Goal: Obtain resource: Obtain resource

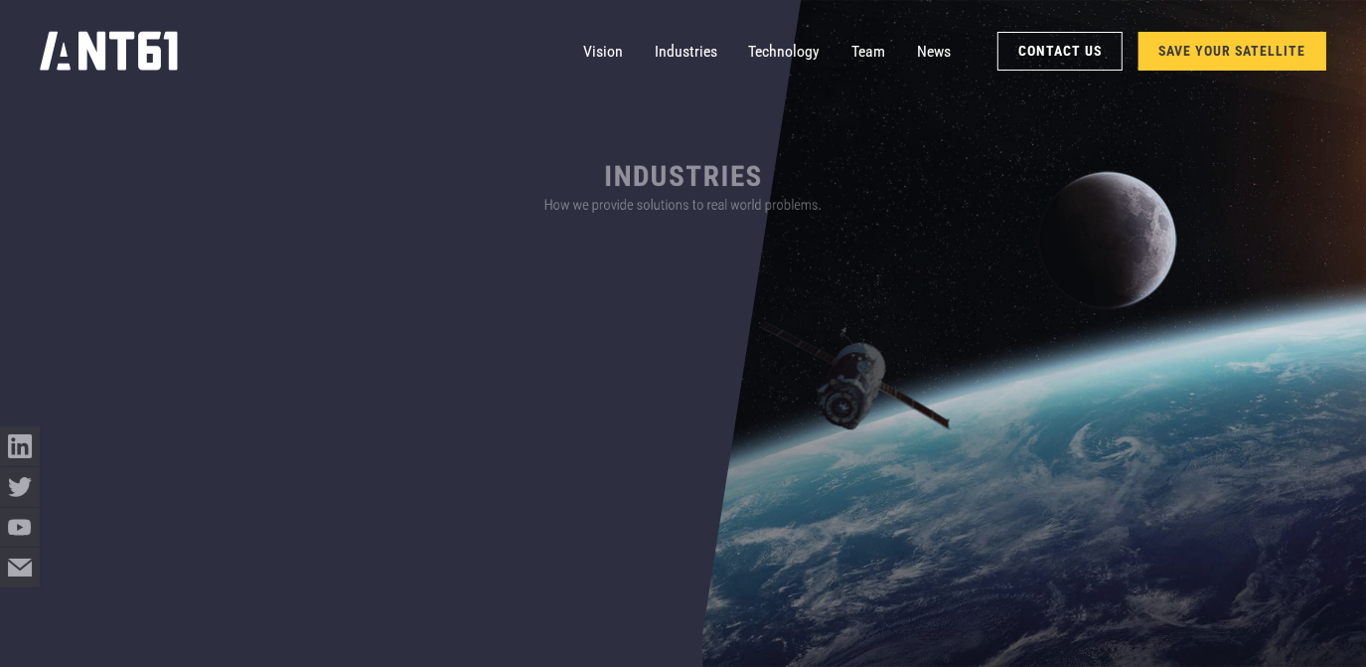
scroll to position [632, 0]
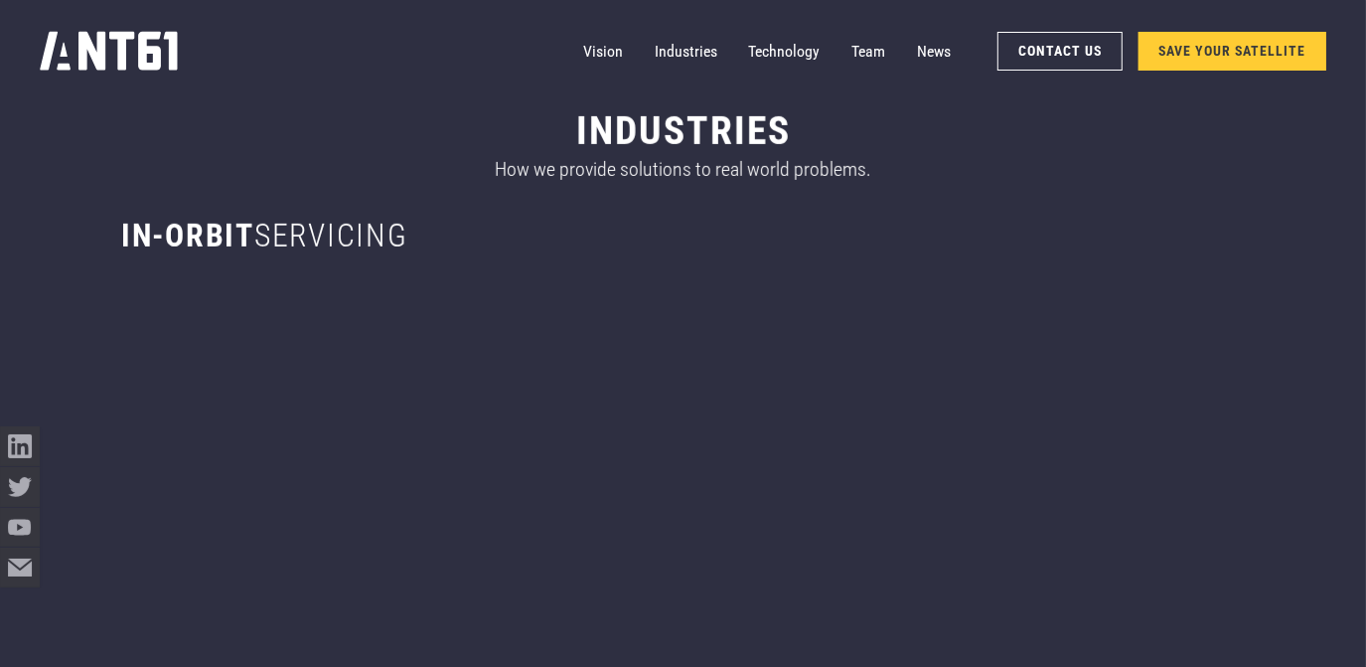
click at [1187, 62] on link "SAVE YOUR SATELLITE" at bounding box center [1232, 51] width 189 height 39
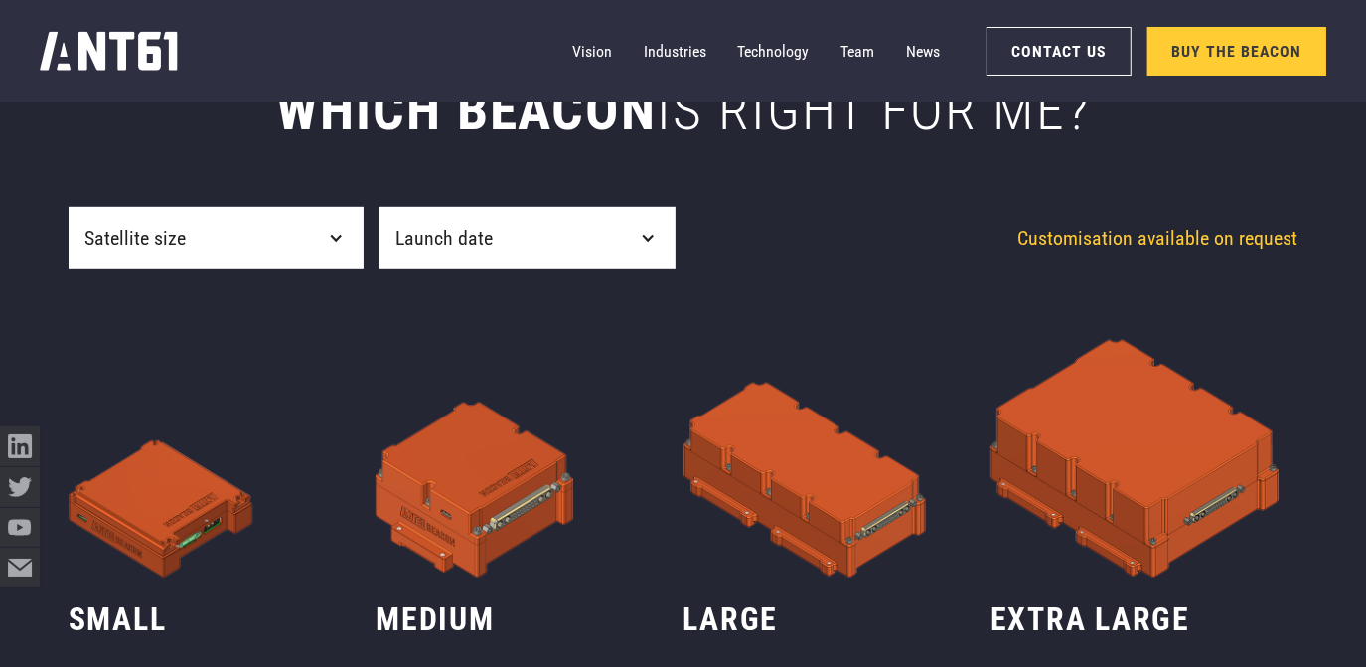
drag, startPoint x: 1010, startPoint y: 189, endPoint x: 978, endPoint y: 385, distance: 199.2
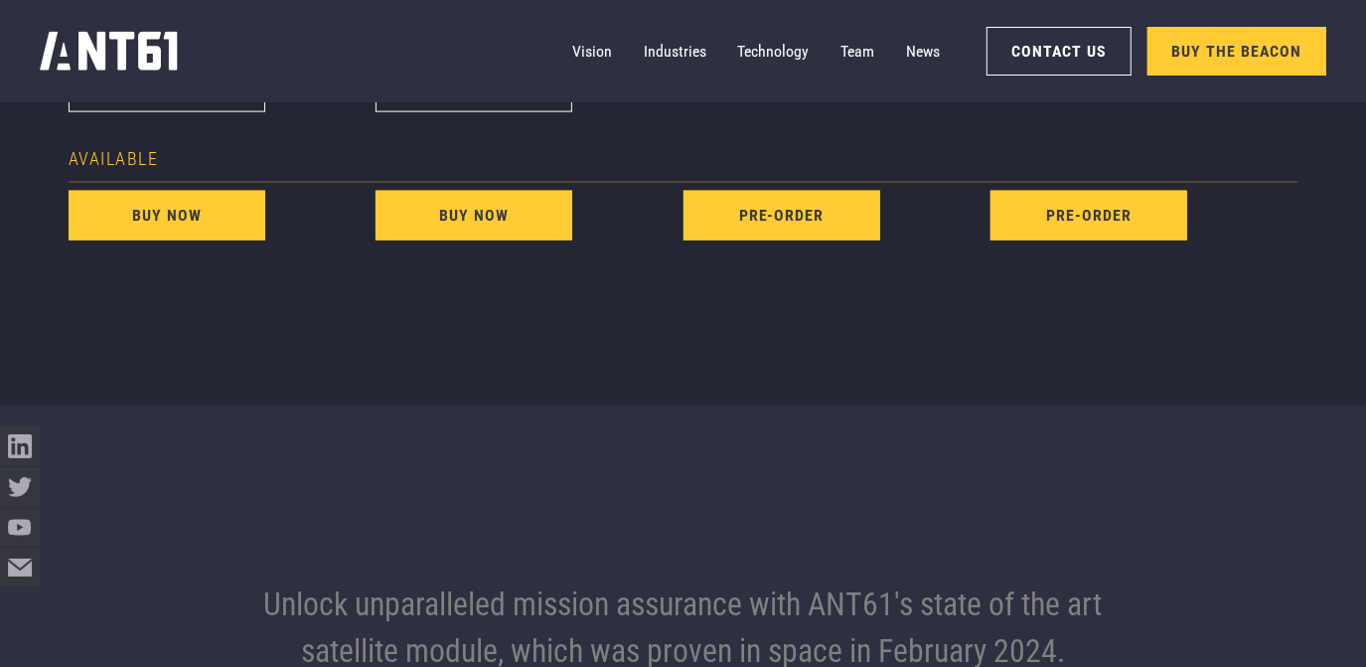
drag, startPoint x: 979, startPoint y: 250, endPoint x: 948, endPoint y: 462, distance: 214.0
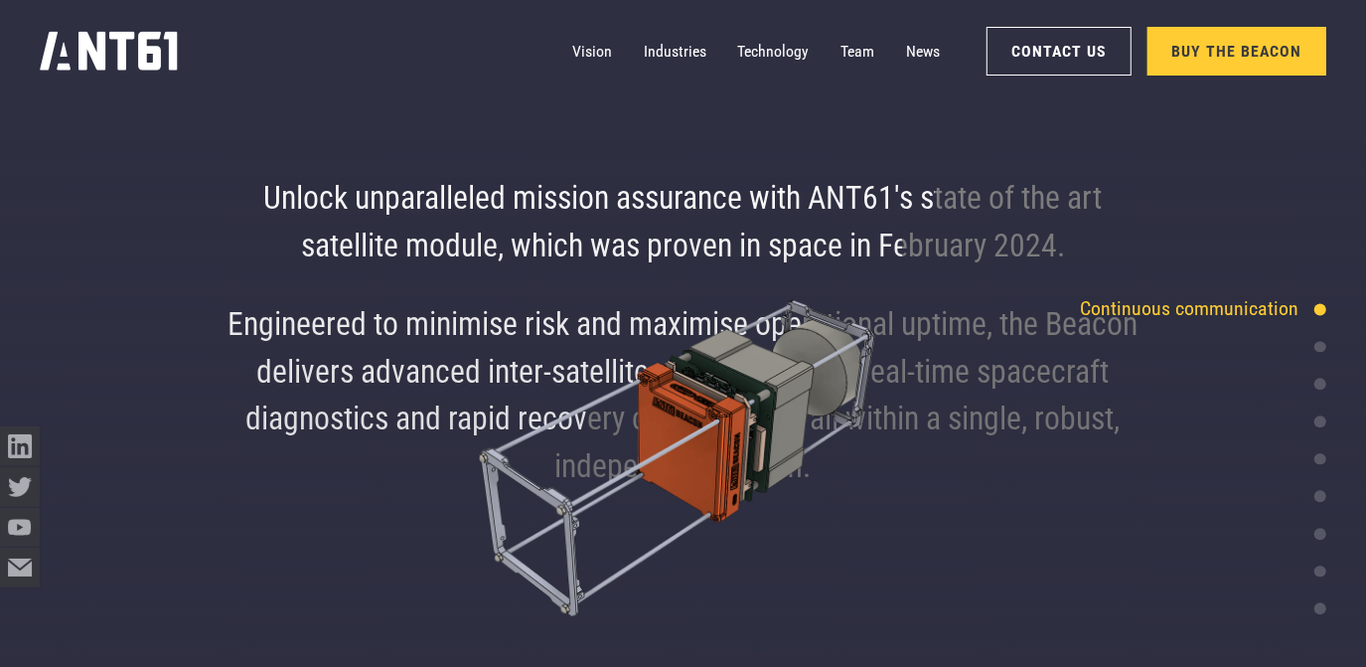
drag, startPoint x: 945, startPoint y: 497, endPoint x: 905, endPoint y: 506, distance: 40.7
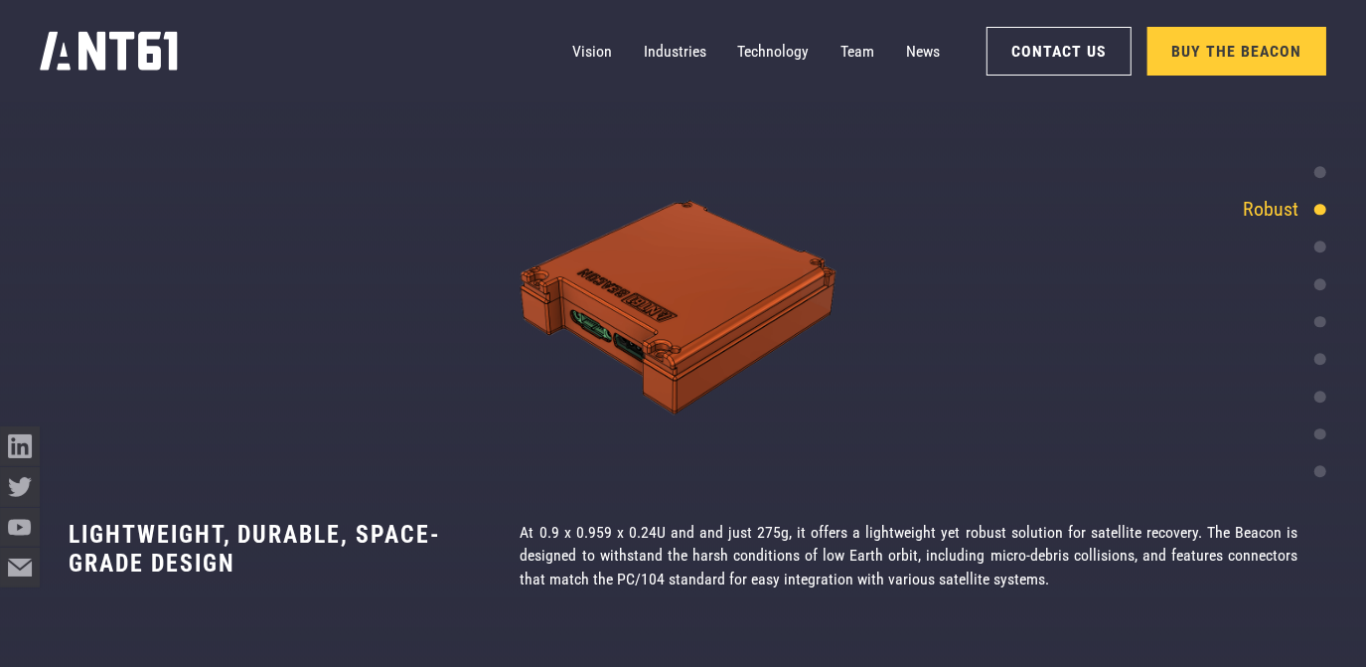
drag, startPoint x: 779, startPoint y: 165, endPoint x: 773, endPoint y: 211, distance: 46.1
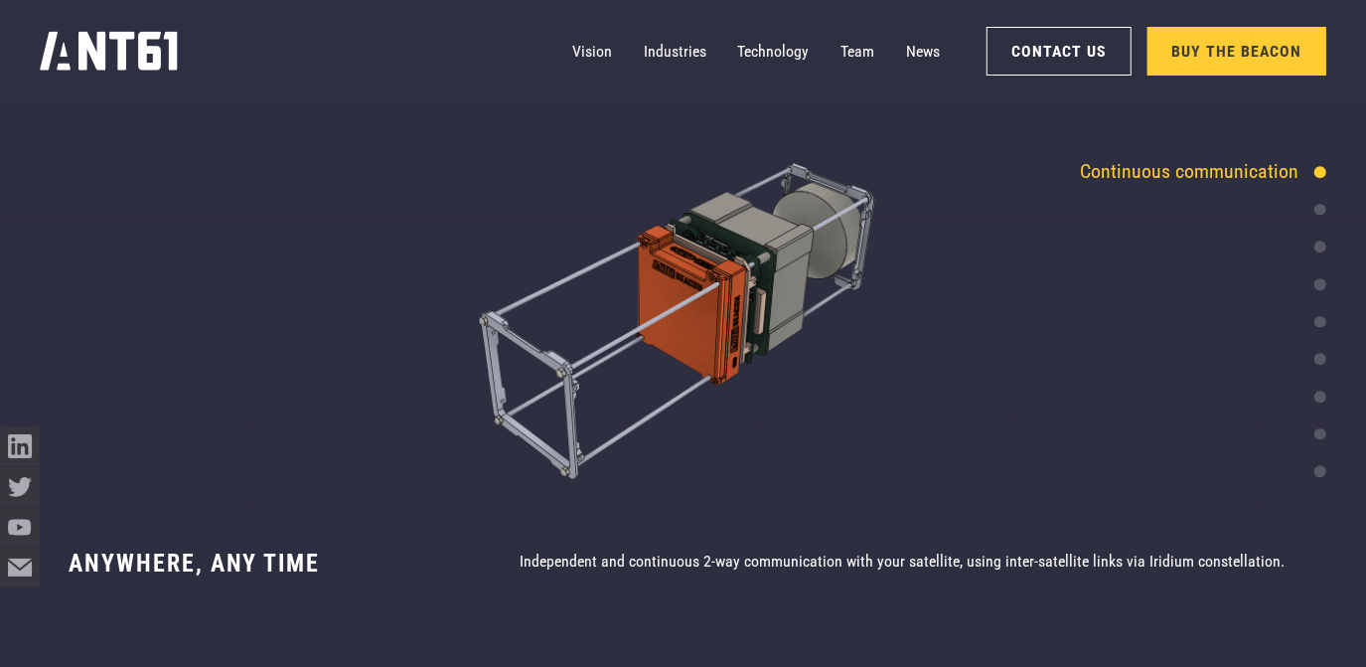
scroll to position [3451, 0]
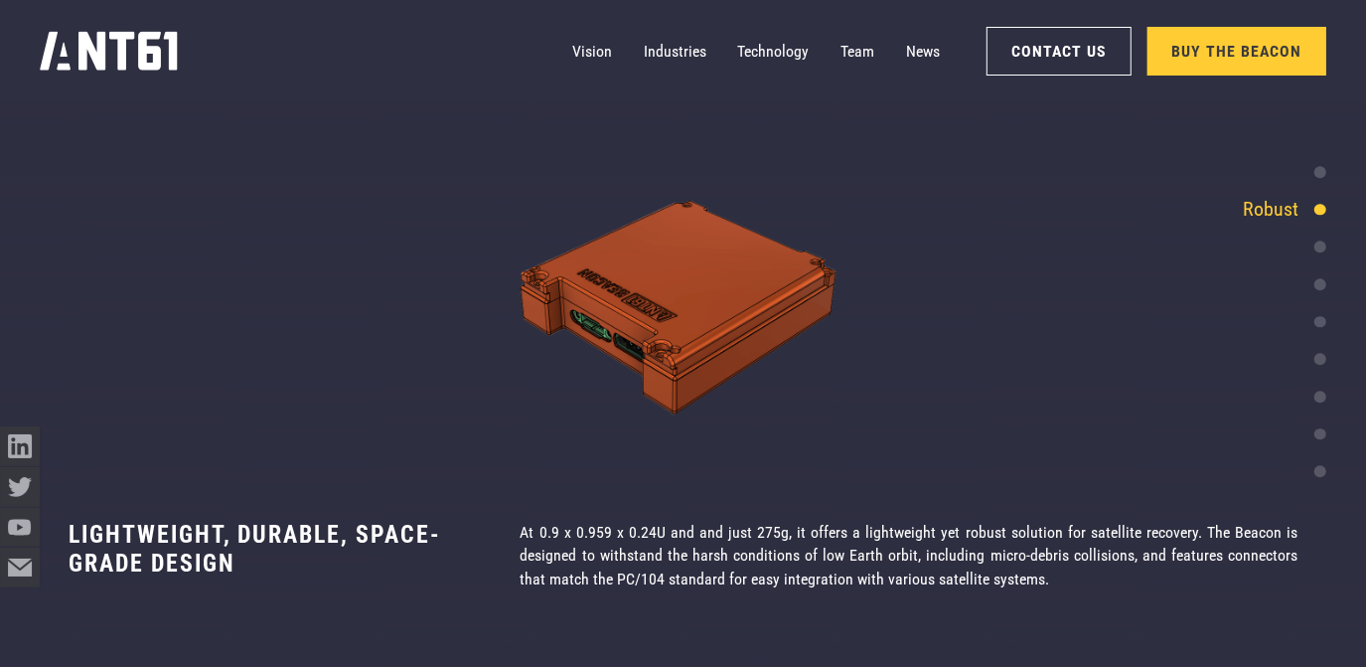
click at [1329, 254] on img at bounding box center [683, 308] width 1366 height 300
click at [1323, 252] on div at bounding box center [1320, 247] width 12 height 12
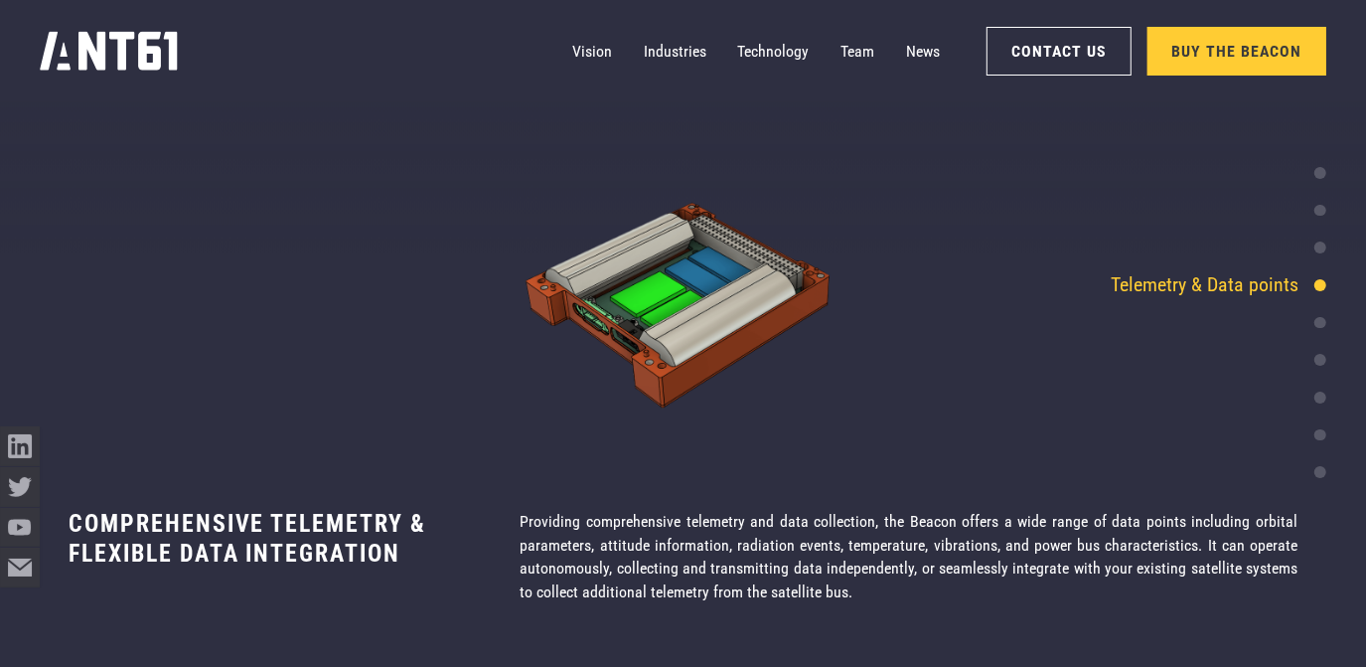
click at [1319, 283] on div at bounding box center [1320, 285] width 12 height 12
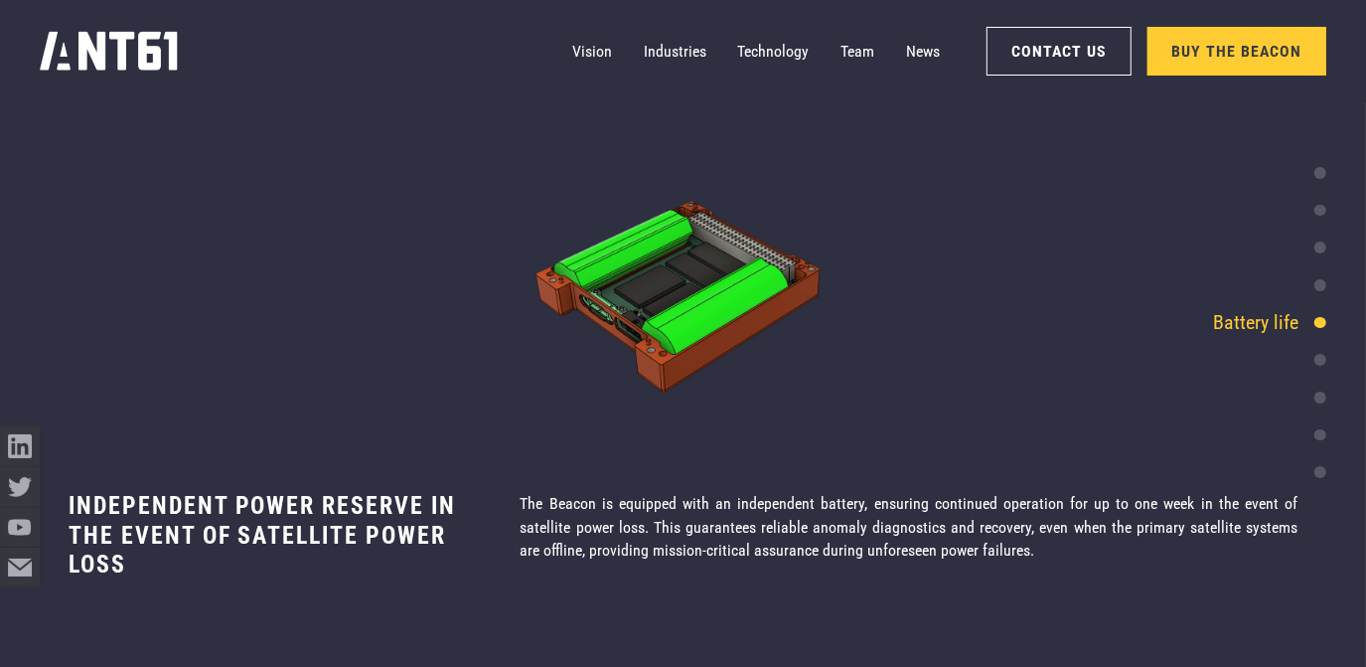
scroll to position [5051, 0]
click at [1320, 404] on div "Space heritage & TRL level" at bounding box center [1209, 397] width 236 height 30
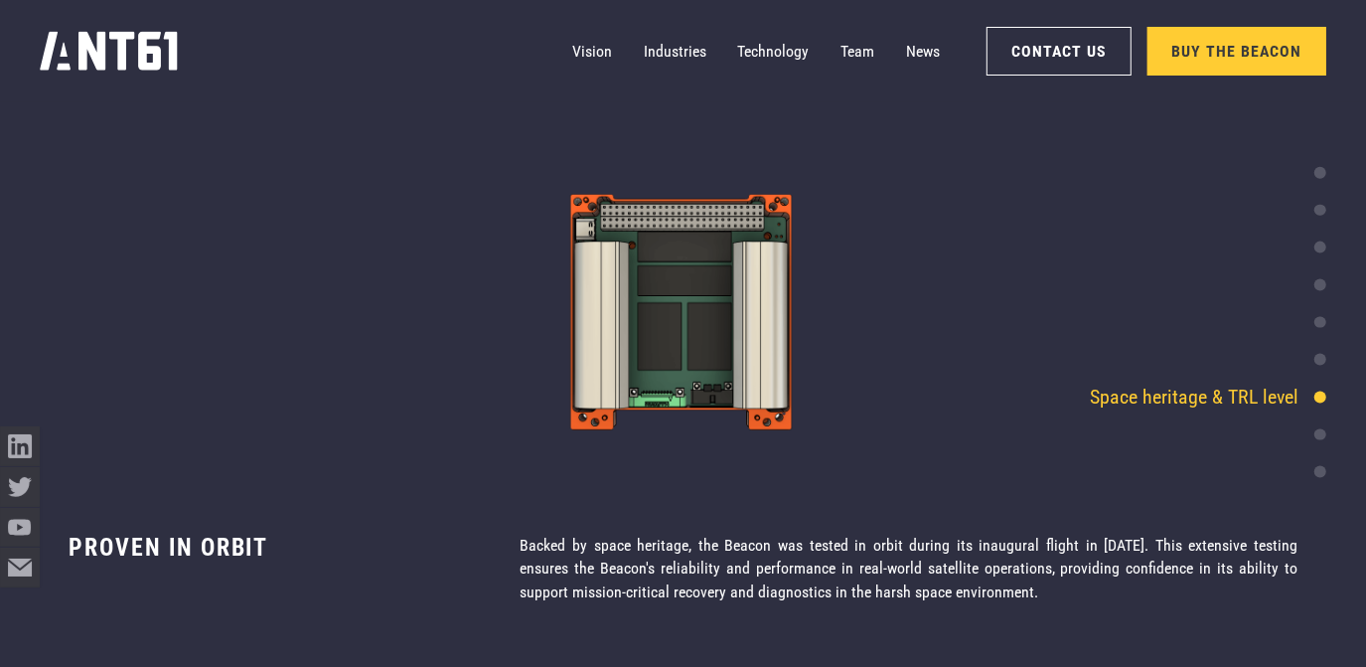
scroll to position [6652, 0]
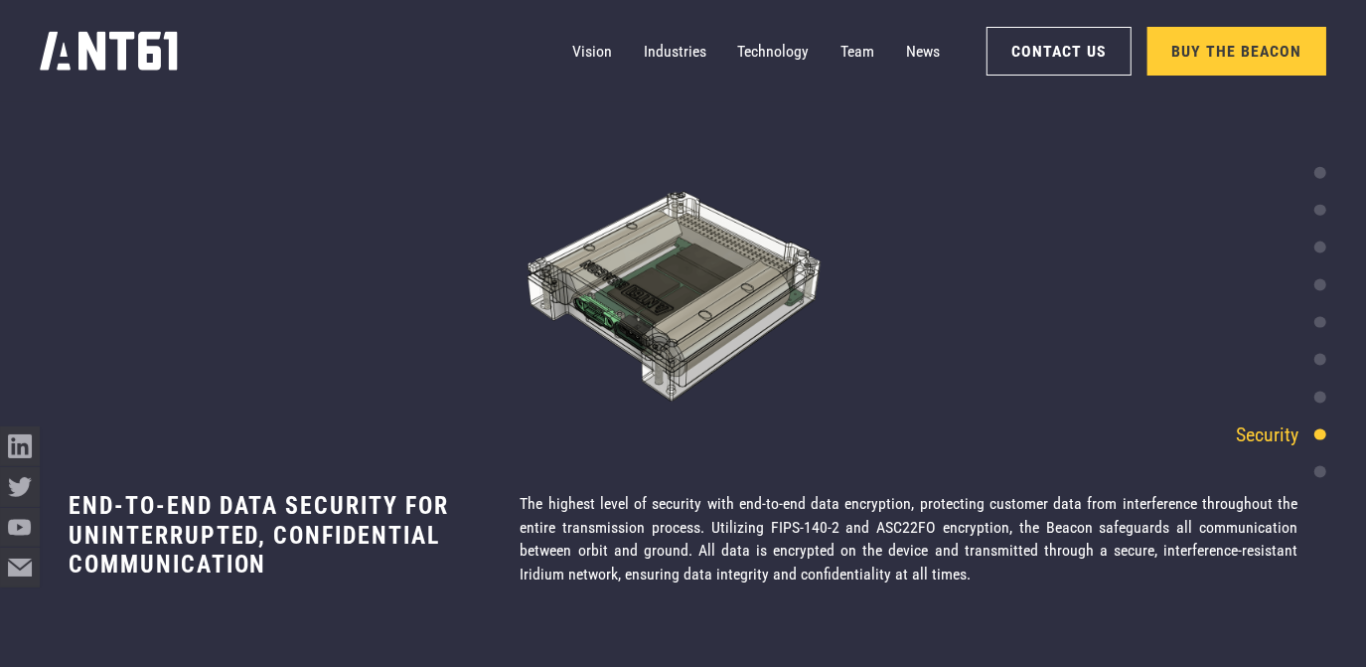
click at [1318, 475] on div at bounding box center [1320, 472] width 12 height 12
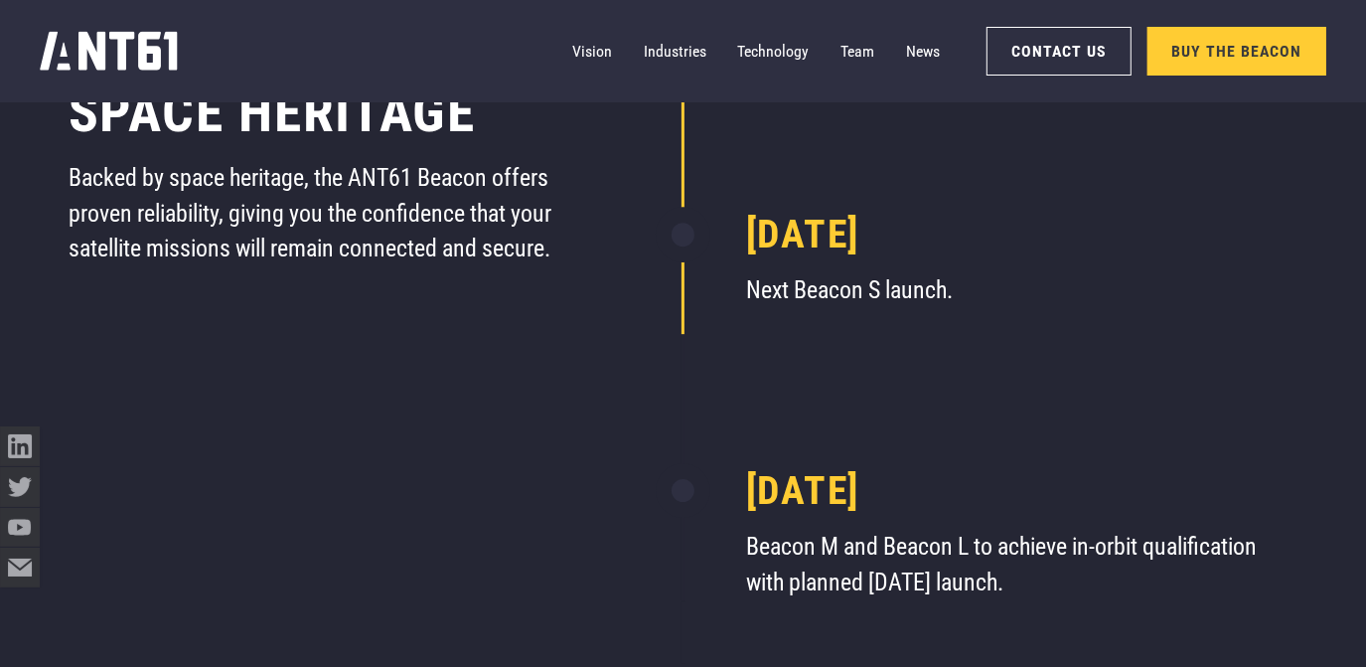
drag, startPoint x: 485, startPoint y: 398, endPoint x: 521, endPoint y: 493, distance: 100.9
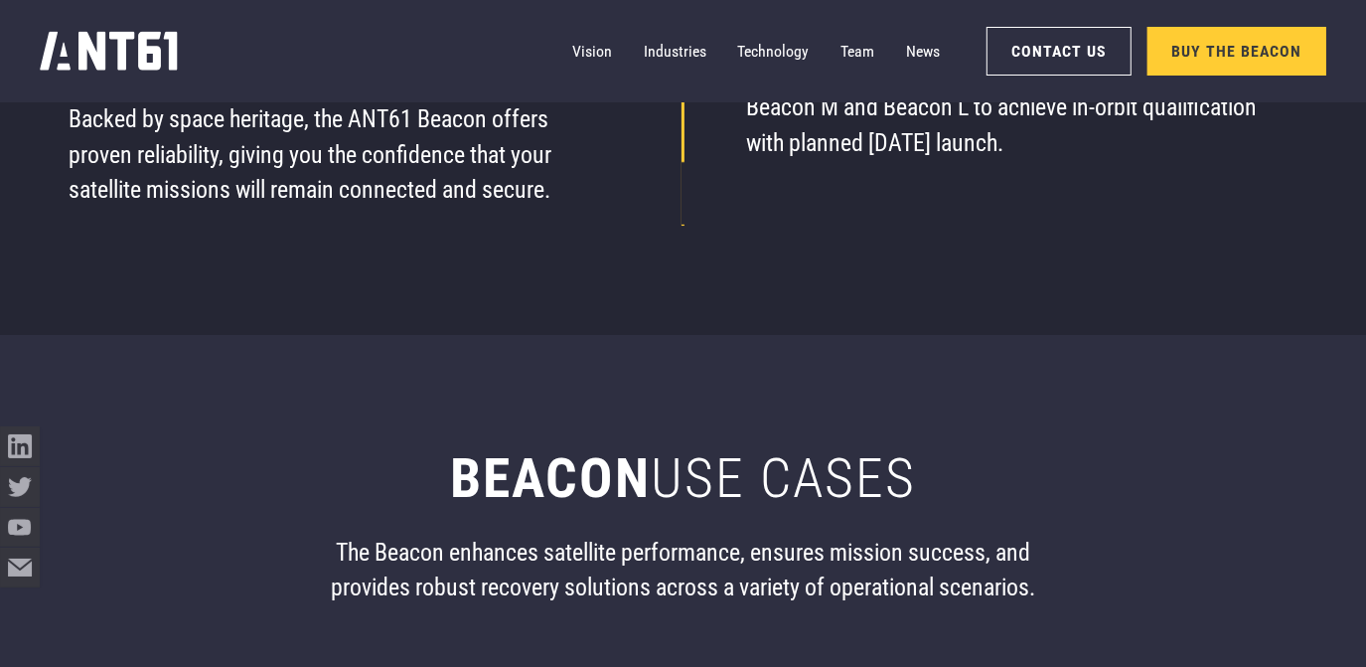
drag, startPoint x: 522, startPoint y: 502, endPoint x: 542, endPoint y: 626, distance: 125.9
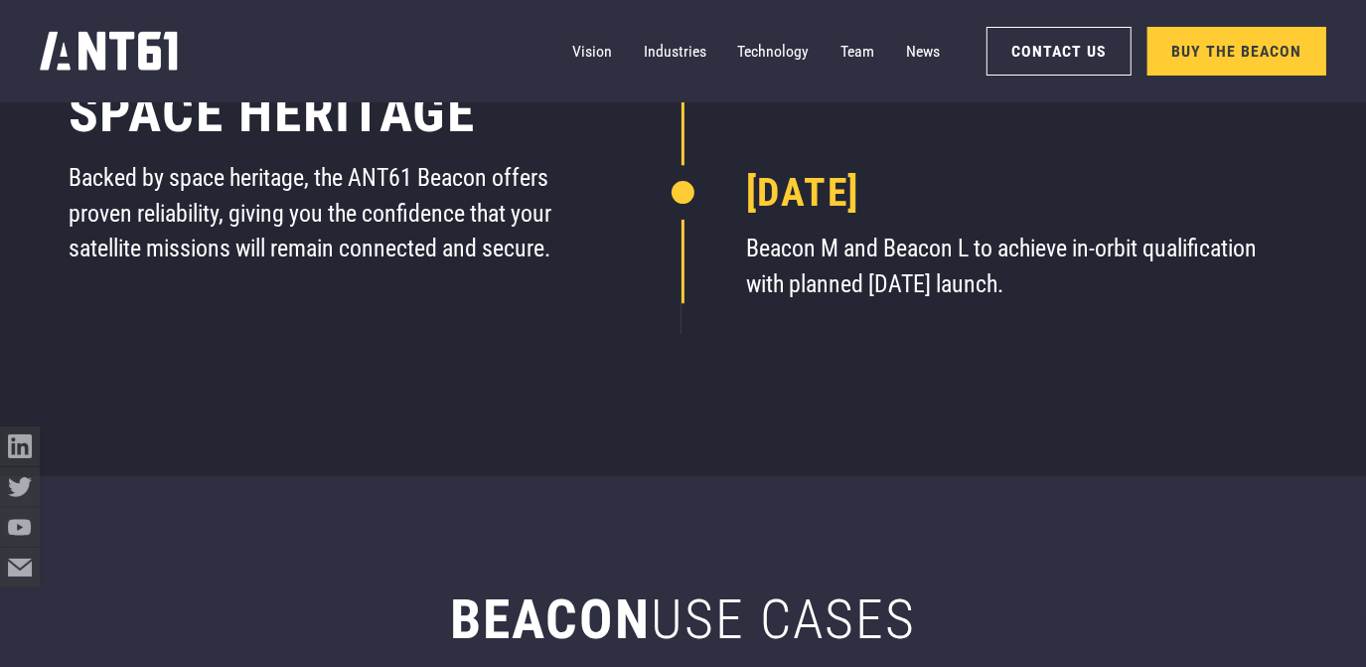
drag, startPoint x: 572, startPoint y: 419, endPoint x: 582, endPoint y: 371, distance: 49.7
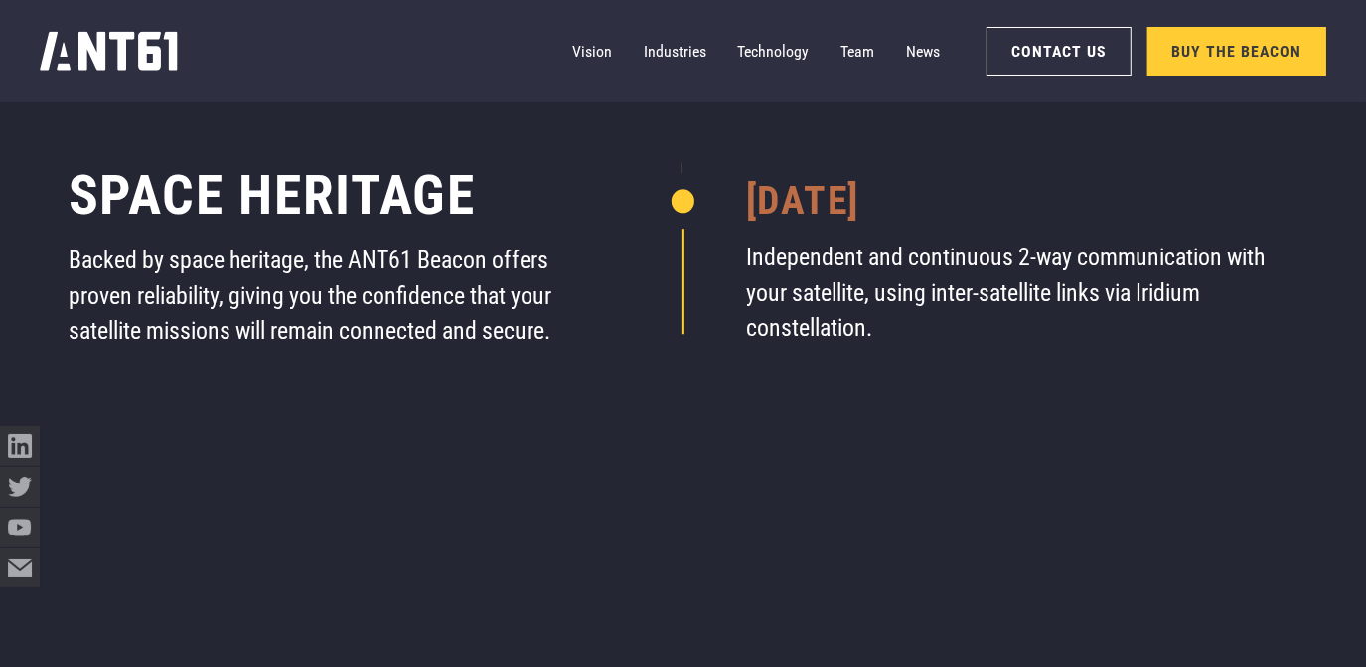
drag, startPoint x: 590, startPoint y: 349, endPoint x: 577, endPoint y: 149, distance: 200.1
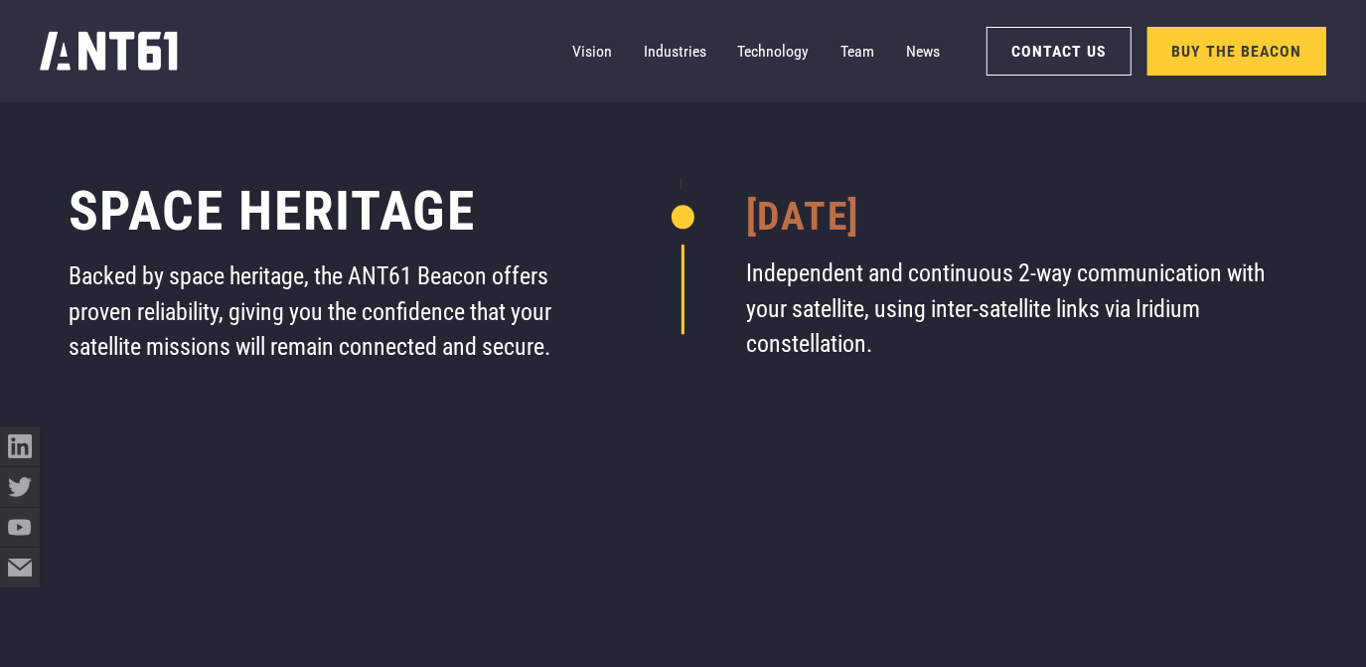
scroll to position [8278, 0]
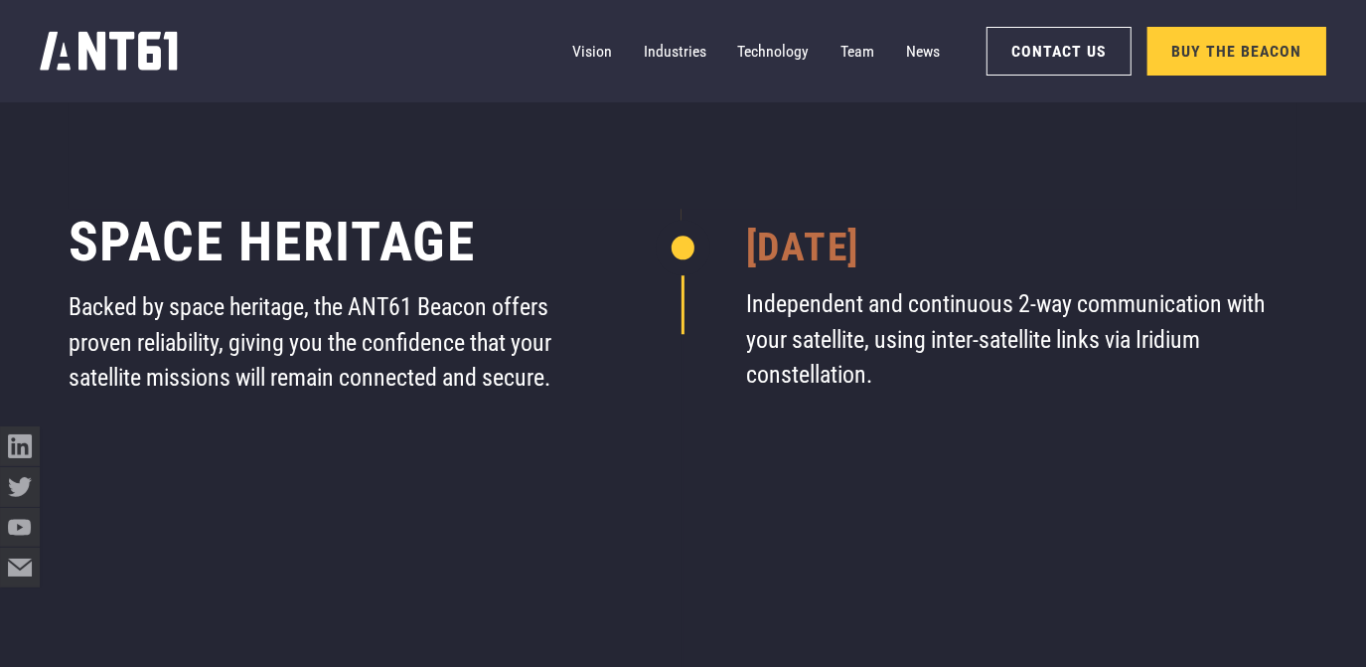
drag, startPoint x: 574, startPoint y: 323, endPoint x: 567, endPoint y: 259, distance: 64.0
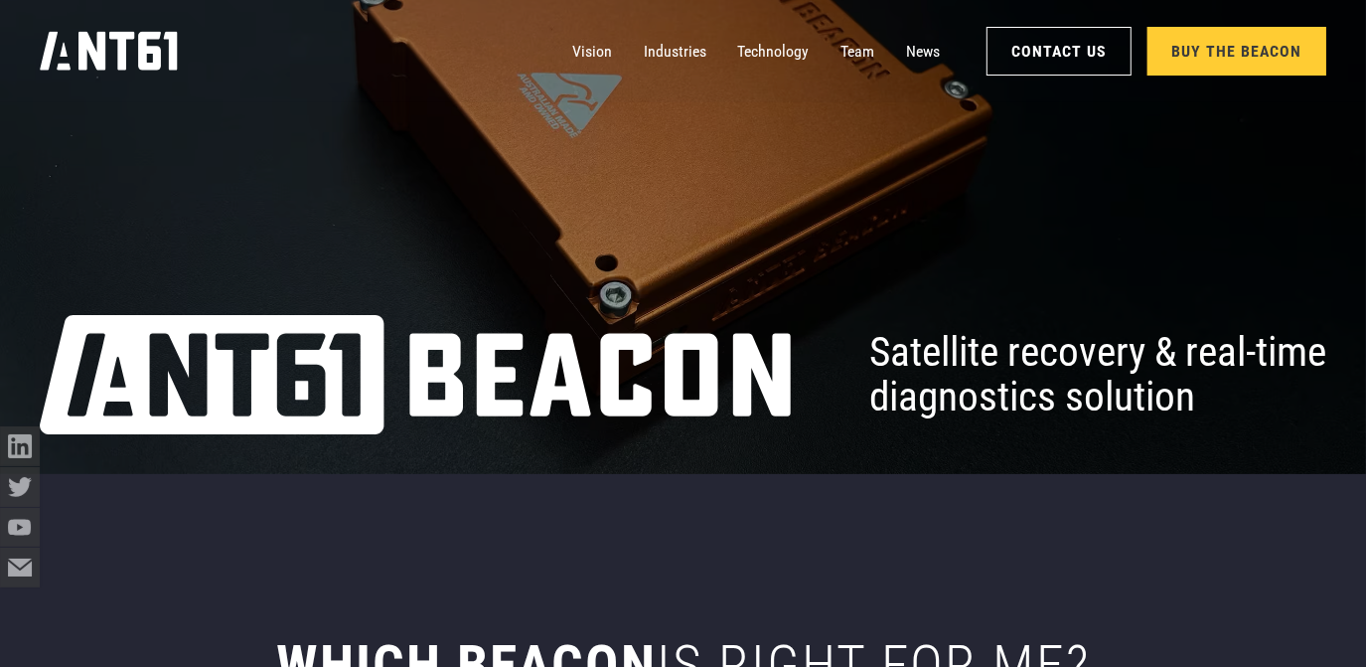
scroll to position [0, 0]
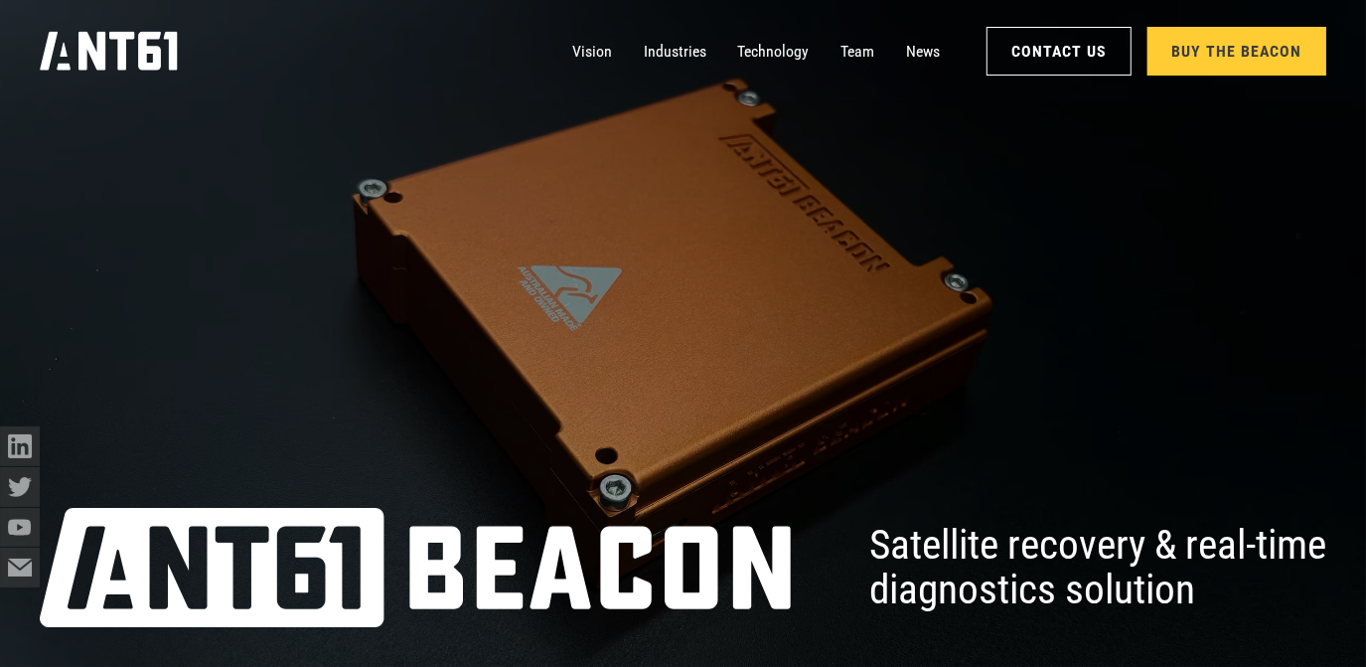
drag, startPoint x: 522, startPoint y: 364, endPoint x: 564, endPoint y: 93, distance: 273.6
click at [593, 56] on link "Vision" at bounding box center [592, 52] width 40 height 40
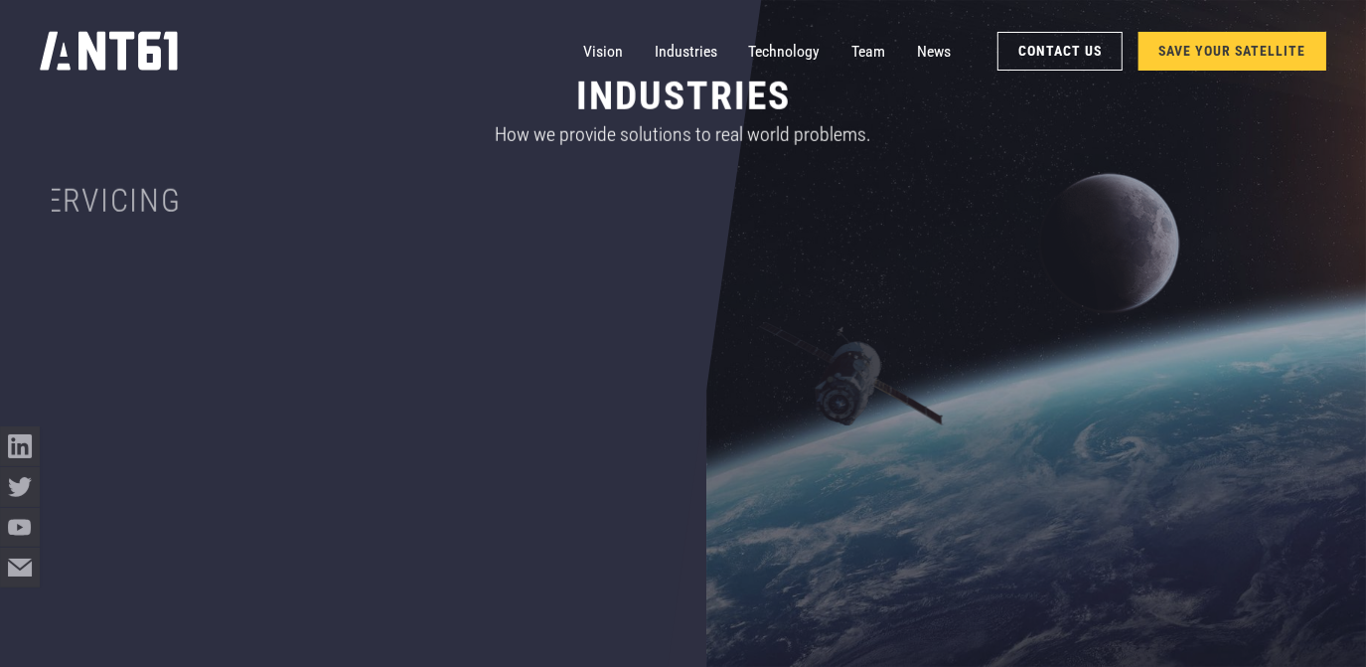
drag, startPoint x: 582, startPoint y: 150, endPoint x: 596, endPoint y: 388, distance: 238.8
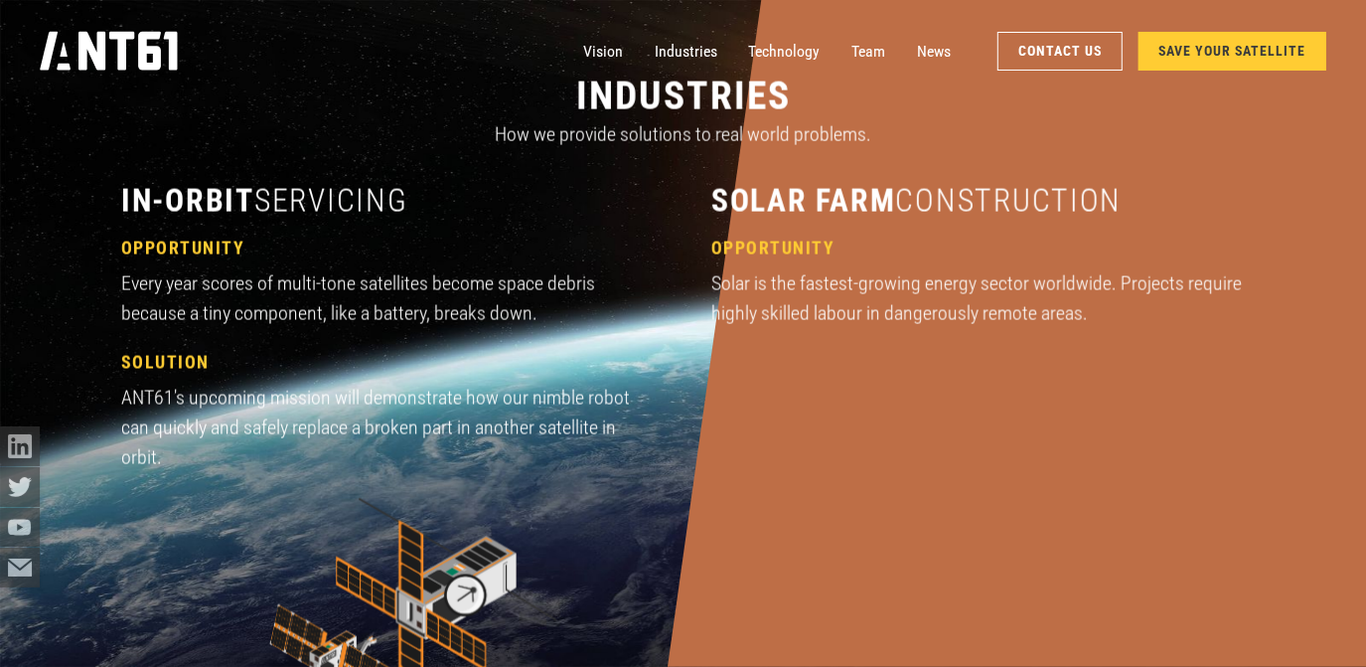
drag, startPoint x: 570, startPoint y: 375, endPoint x: 578, endPoint y: 459, distance: 83.8
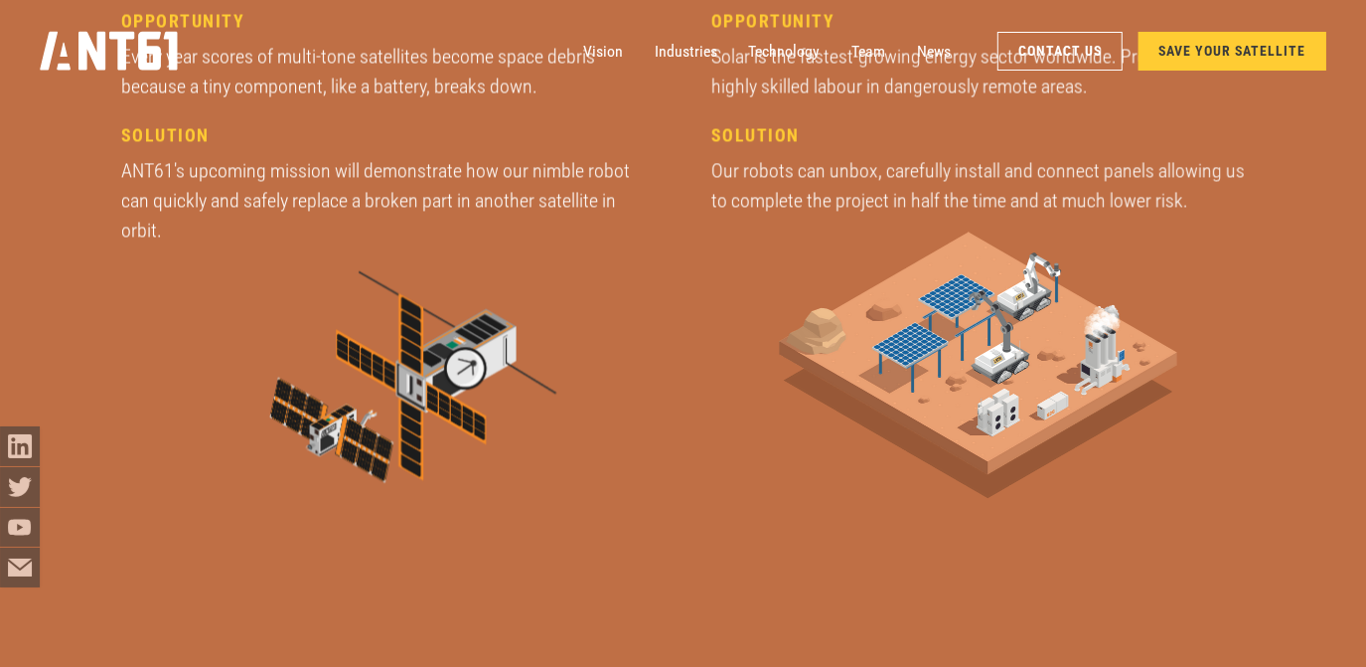
scroll to position [2677, 0]
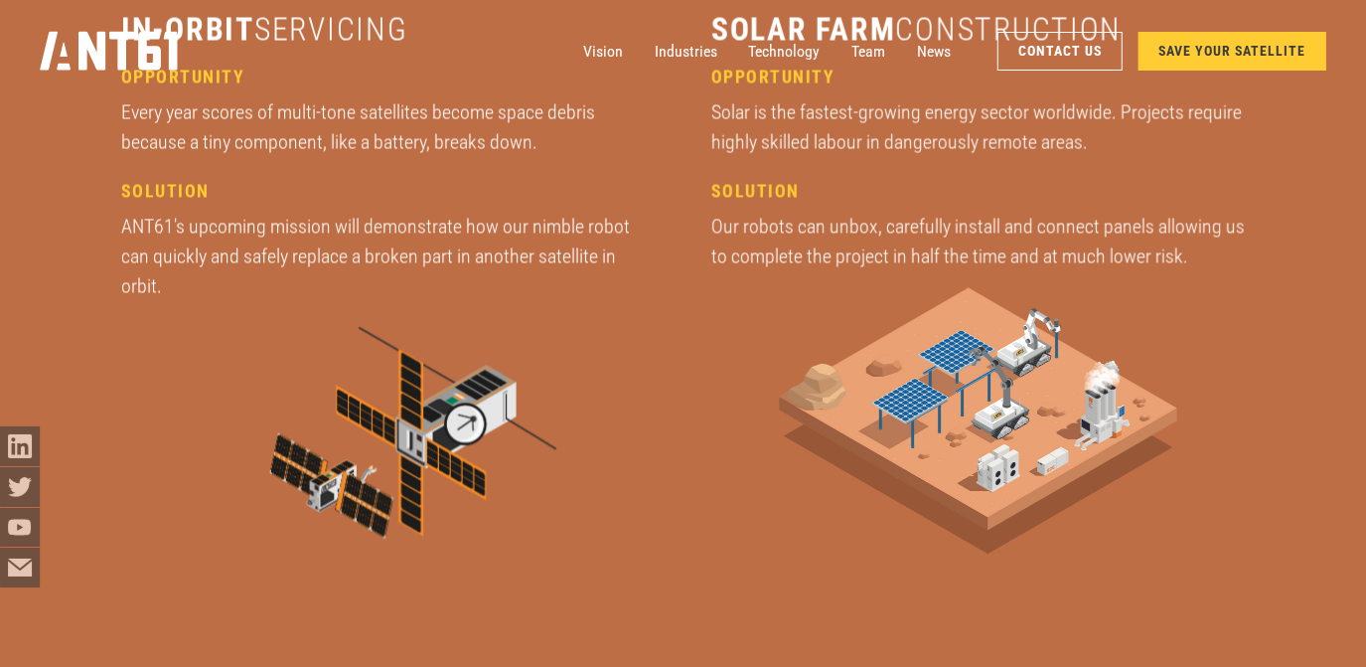
drag, startPoint x: 561, startPoint y: 220, endPoint x: 564, endPoint y: 139, distance: 80.5
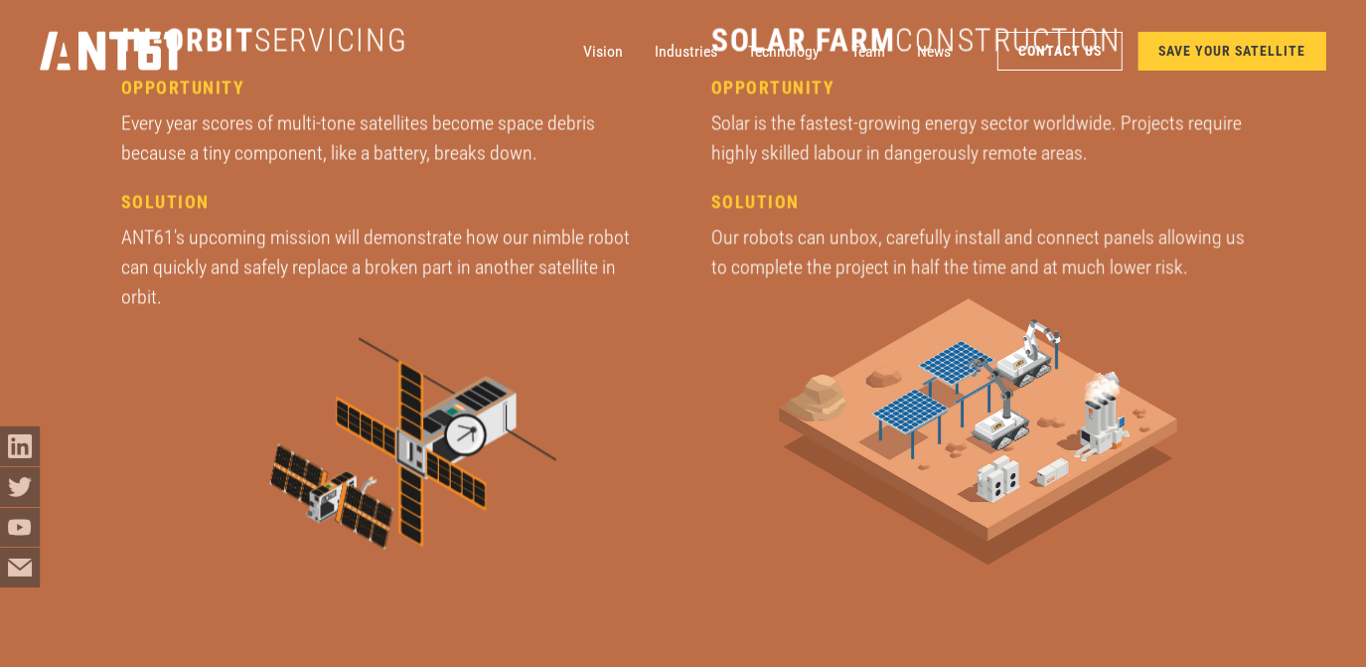
drag, startPoint x: 442, startPoint y: 221, endPoint x: 442, endPoint y: 253, distance: 32.8
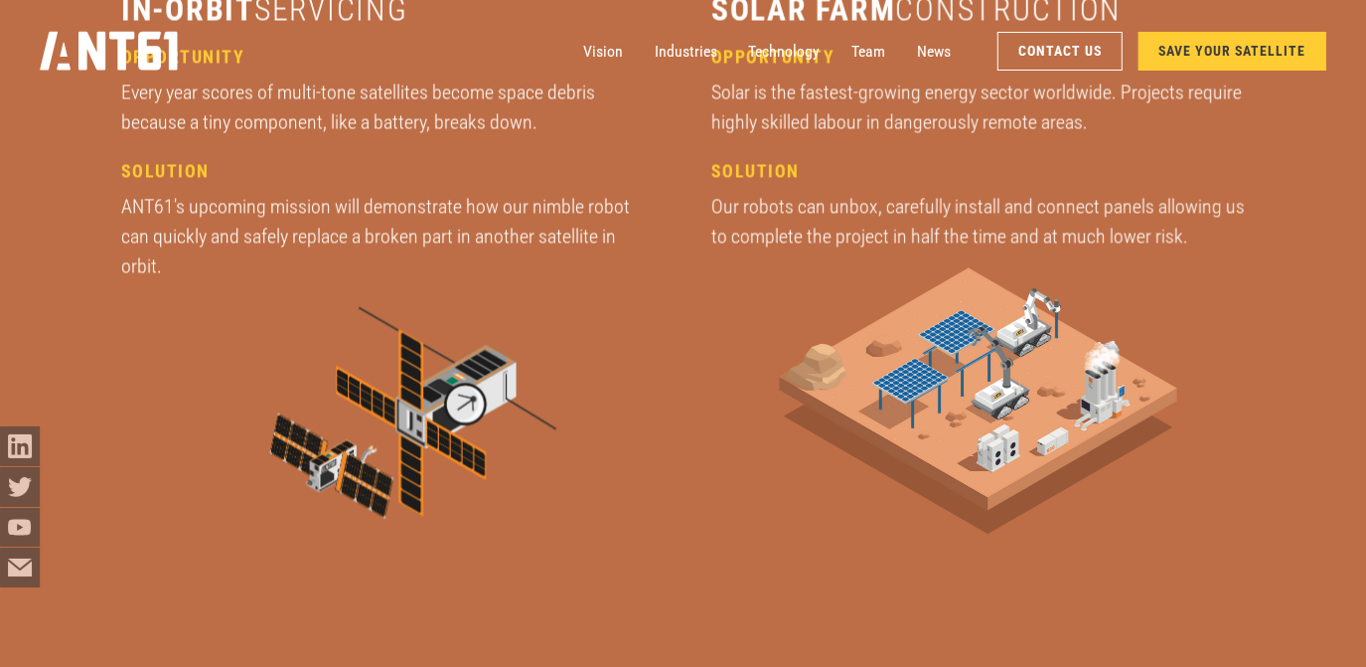
scroll to position [2649, 0]
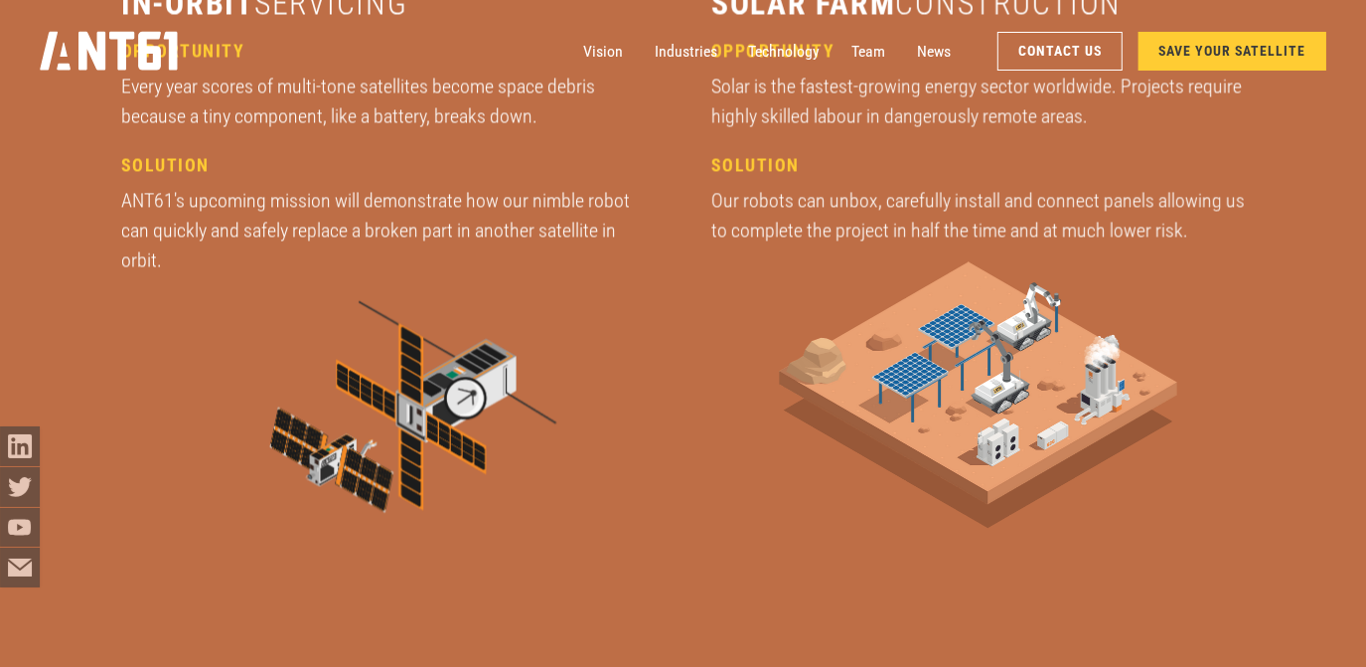
click at [467, 419] on img at bounding box center [388, 424] width 393 height 266
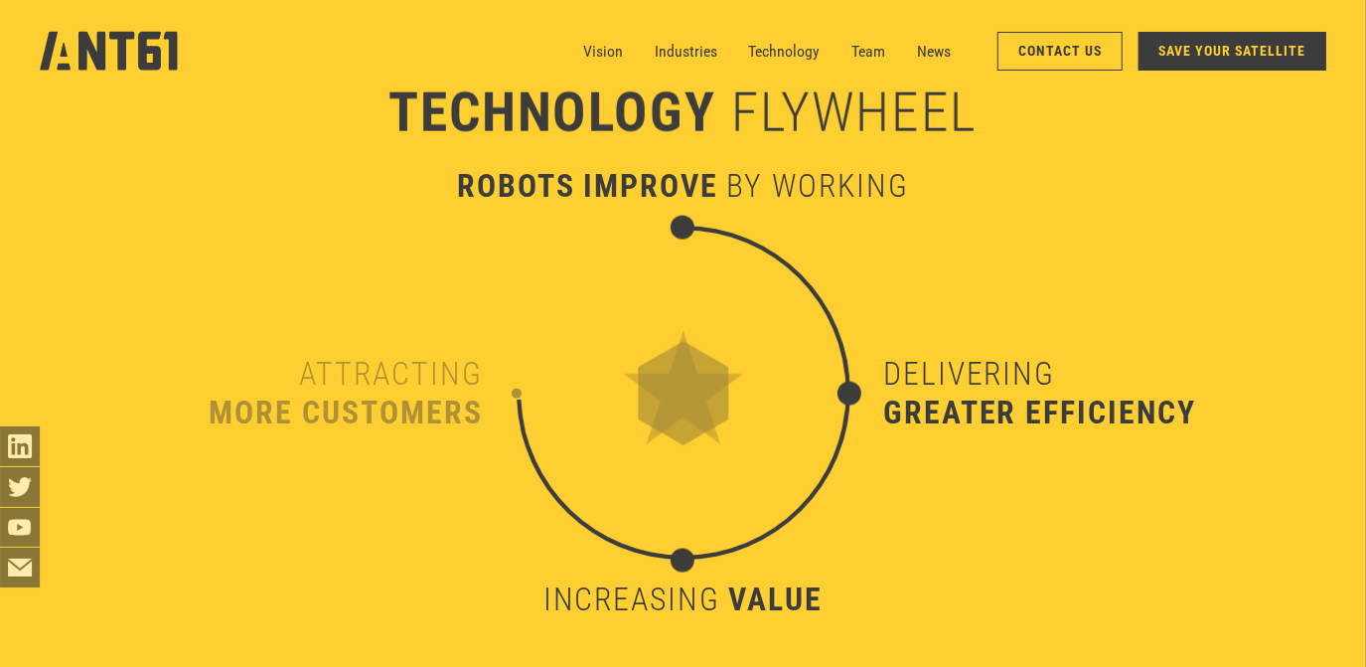
drag, startPoint x: 525, startPoint y: 441, endPoint x: 534, endPoint y: 589, distance: 148.3
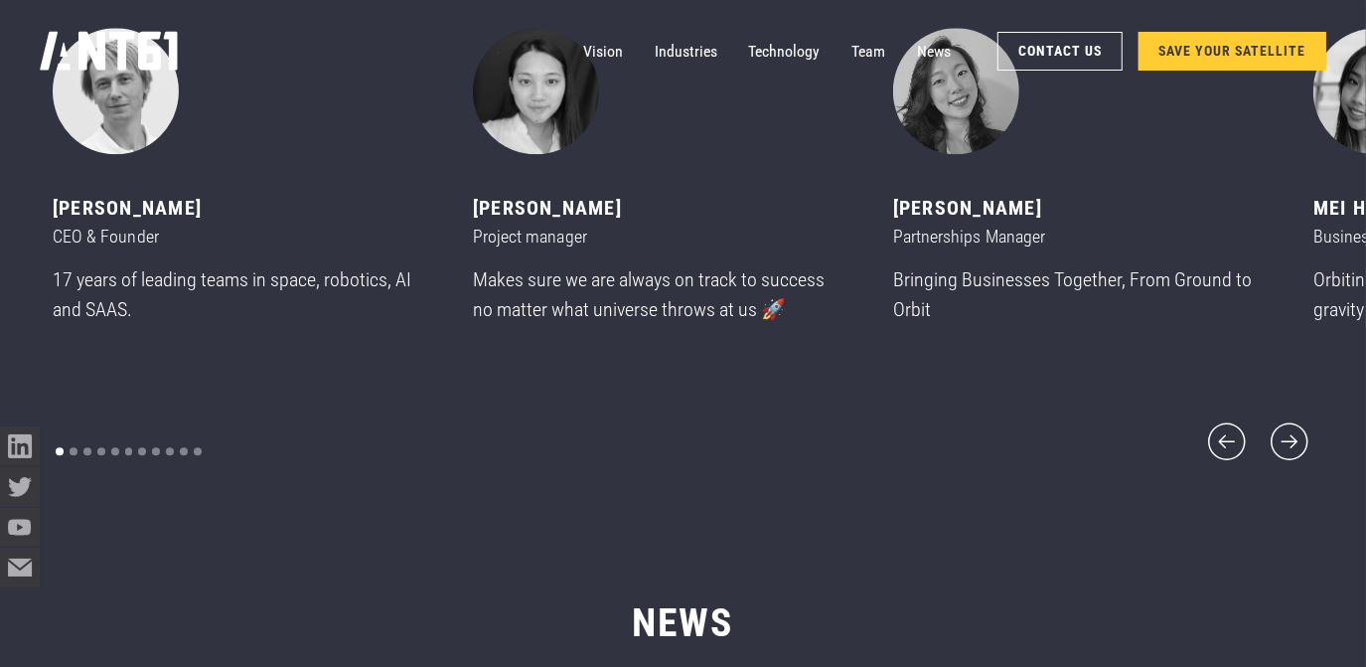
drag, startPoint x: 533, startPoint y: 351, endPoint x: 508, endPoint y: 542, distance: 193.5
drag, startPoint x: 505, startPoint y: 405, endPoint x: 533, endPoint y: 325, distance: 85.5
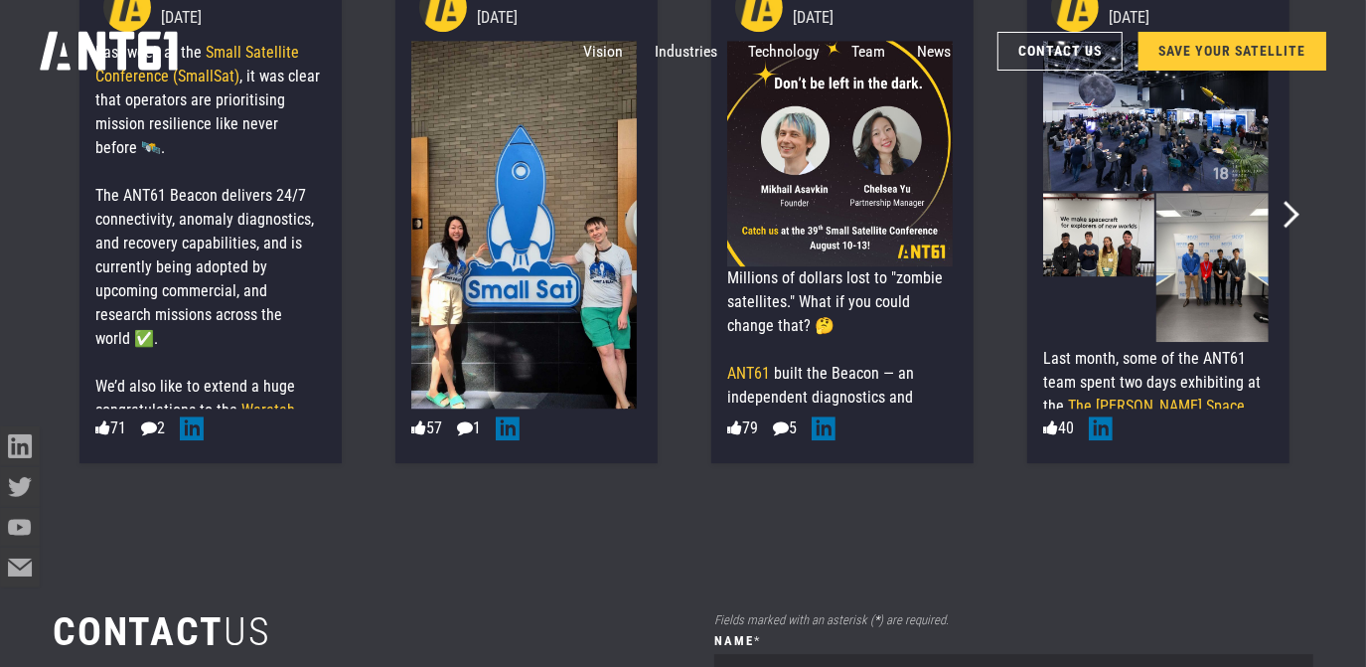
drag, startPoint x: 544, startPoint y: 368, endPoint x: 572, endPoint y: 464, distance: 100.3
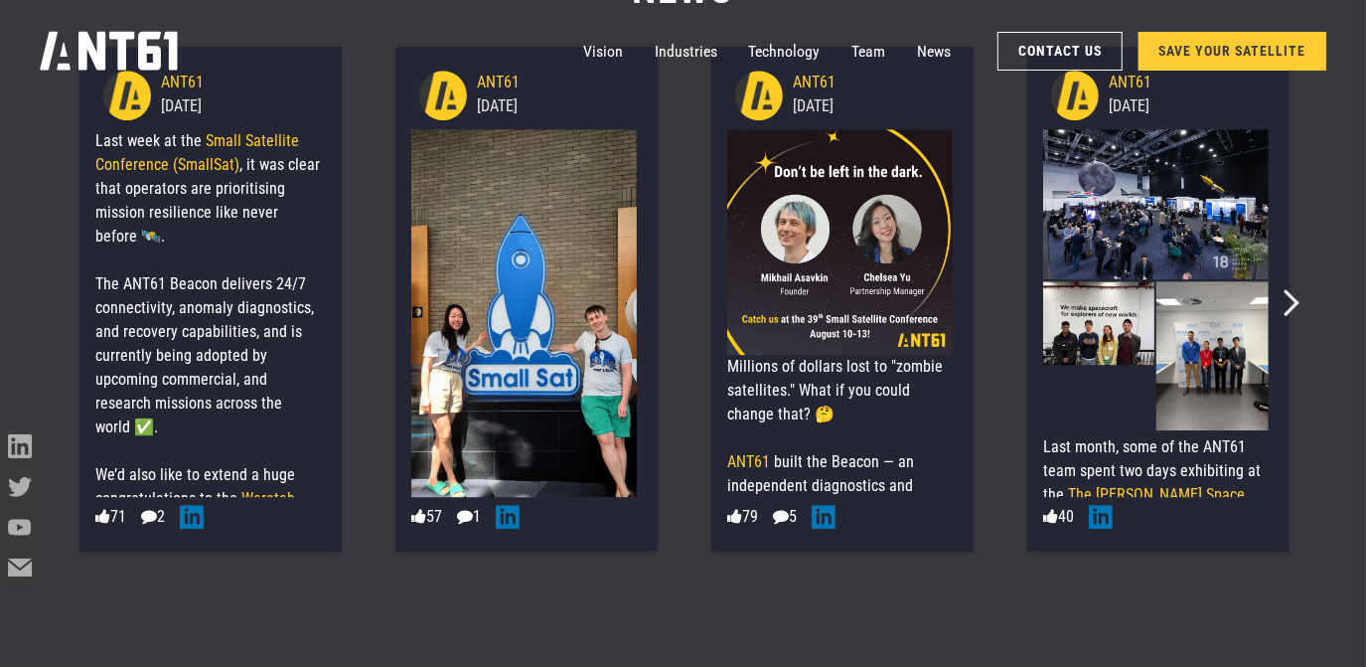
drag, startPoint x: 587, startPoint y: 435, endPoint x: 618, endPoint y: 337, distance: 103.1
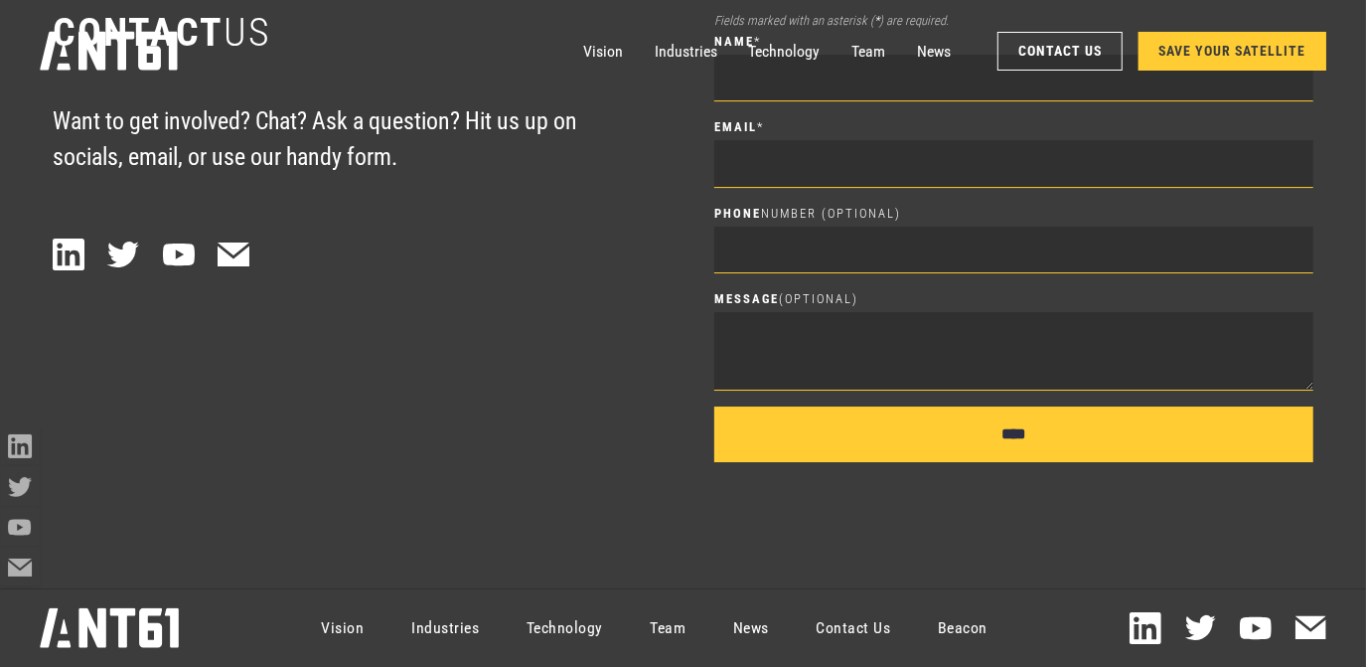
drag, startPoint x: 357, startPoint y: 50, endPoint x: 360, endPoint y: 233, distance: 183.8
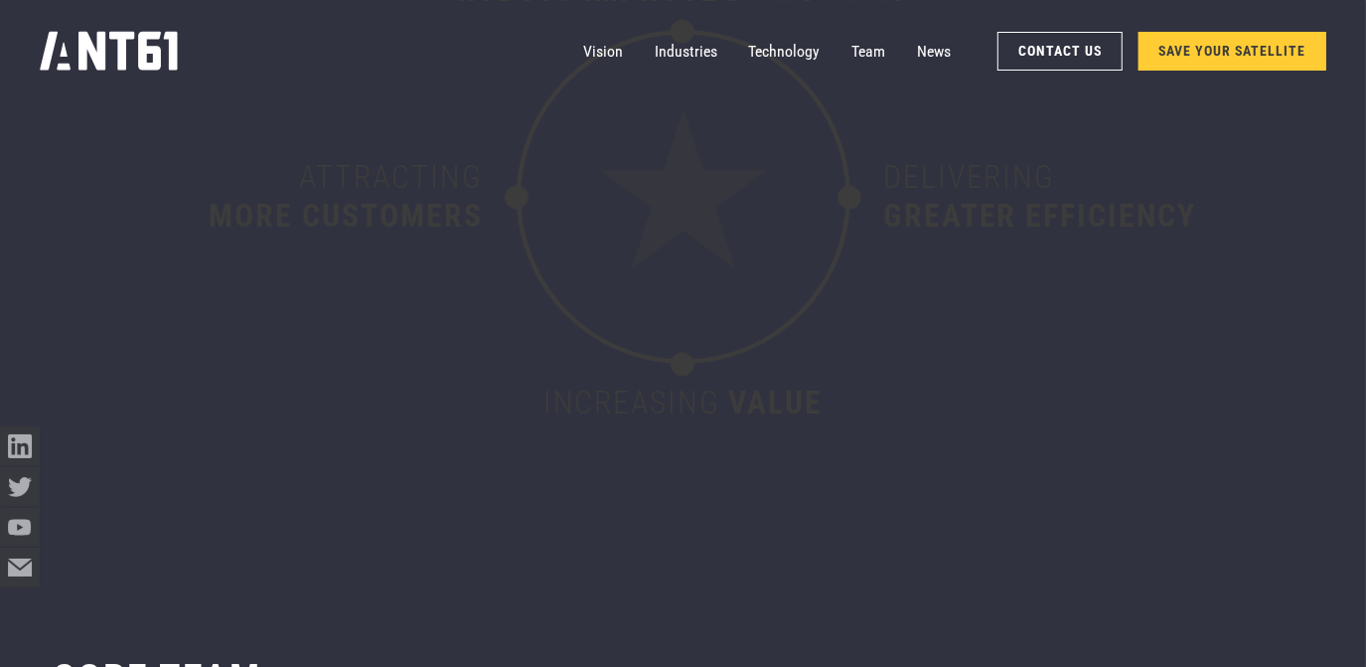
drag, startPoint x: 453, startPoint y: 299, endPoint x: 771, endPoint y: 83, distance: 384.1
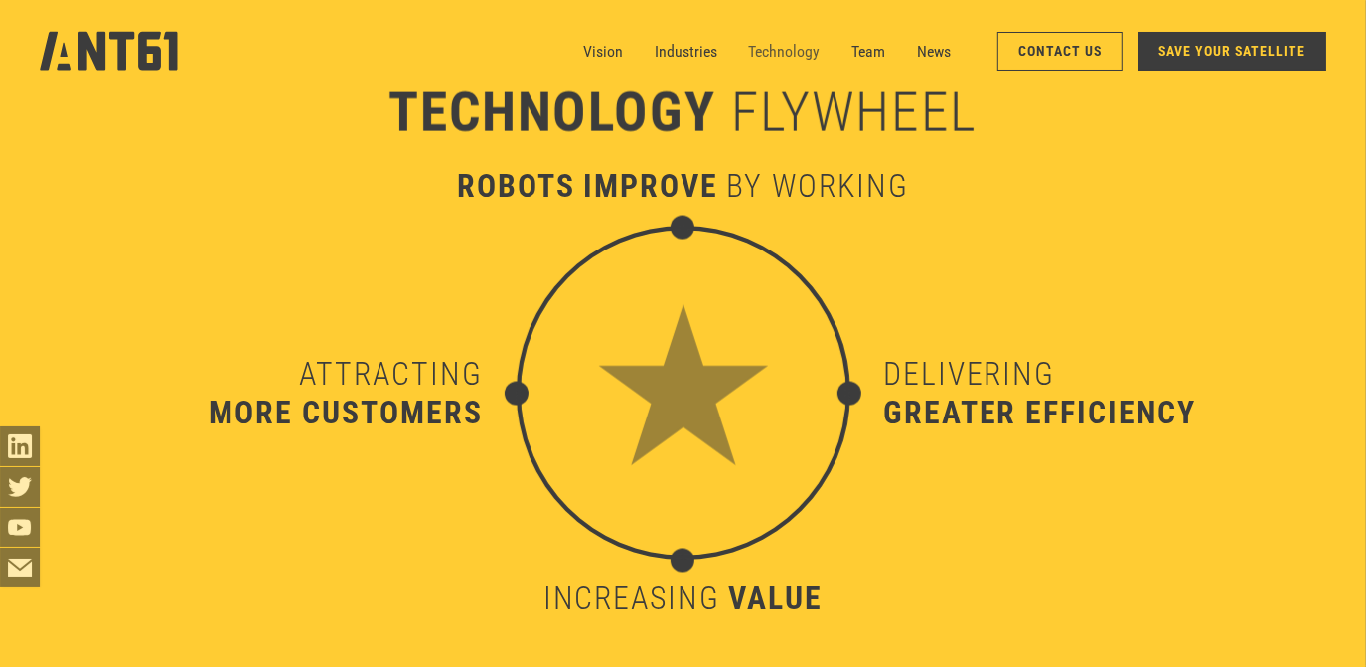
scroll to position [7006, 0]
drag, startPoint x: 795, startPoint y: 48, endPoint x: 753, endPoint y: 65, distance: 45.0
click at [793, 49] on link "Technology" at bounding box center [784, 52] width 72 height 40
click at [679, 61] on link "Industries" at bounding box center [686, 52] width 63 height 40
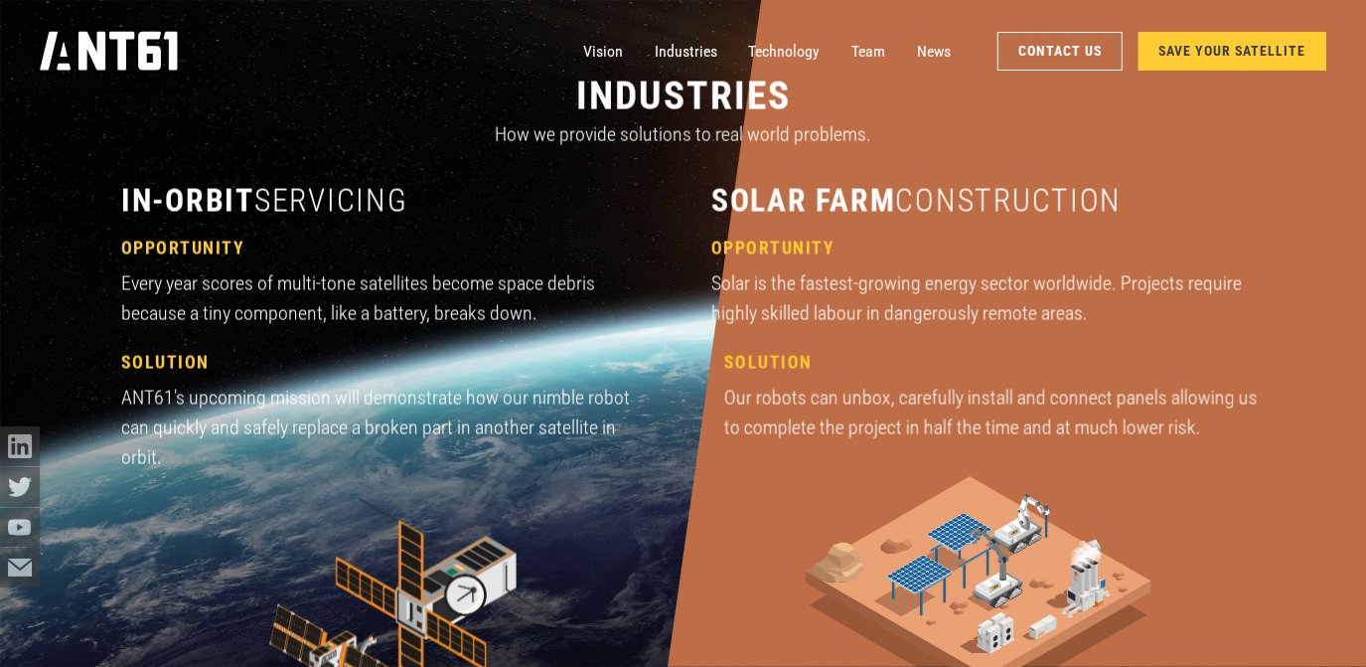
scroll to position [1978, 0]
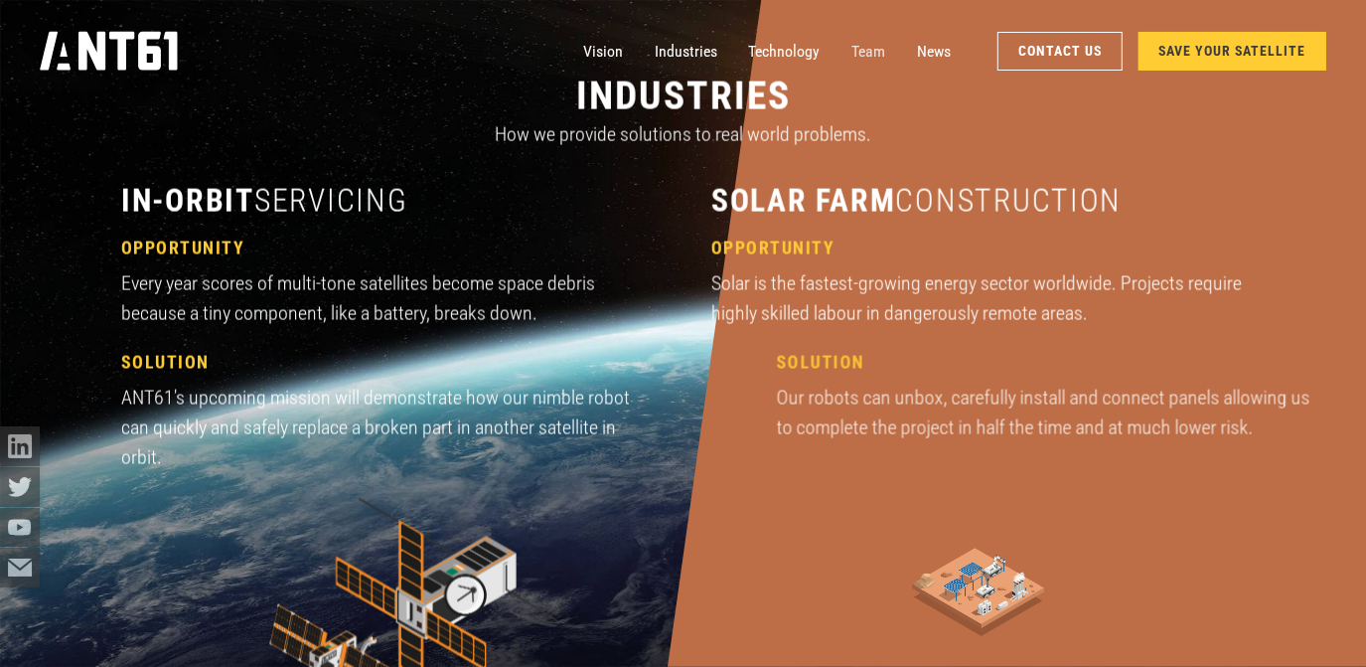
click at [859, 46] on link "Team" at bounding box center [868, 52] width 34 height 40
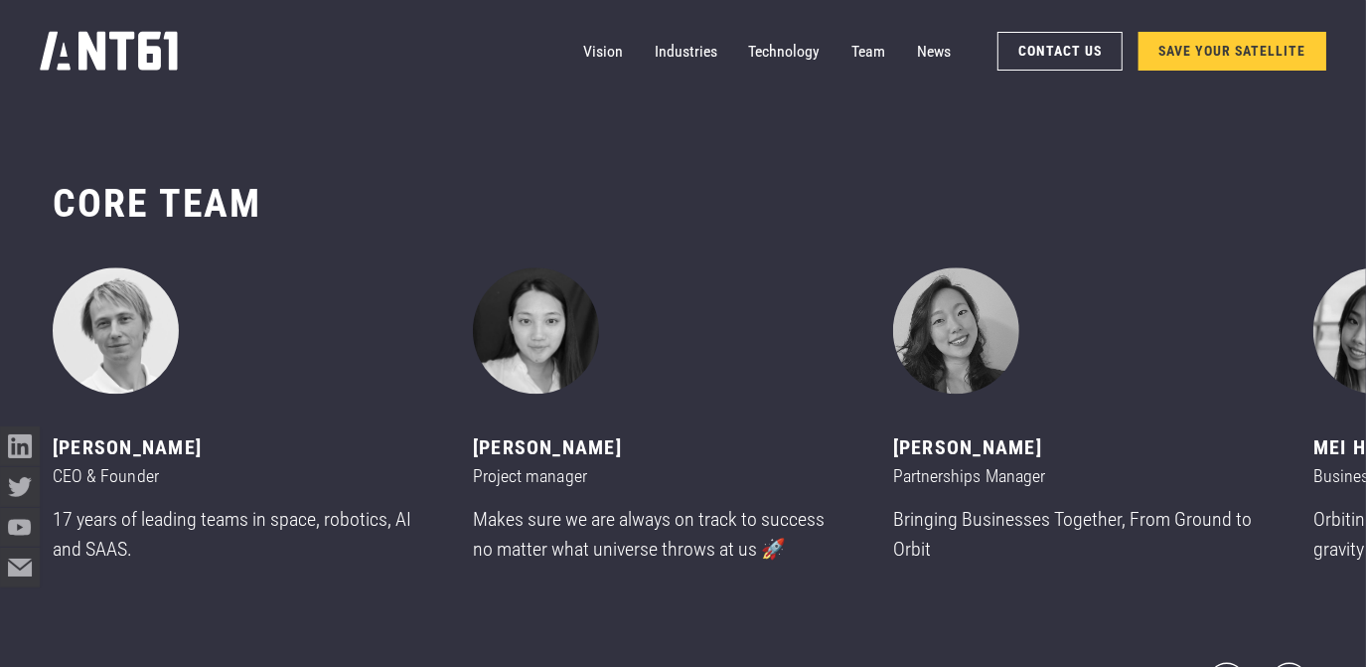
scroll to position [7899, 0]
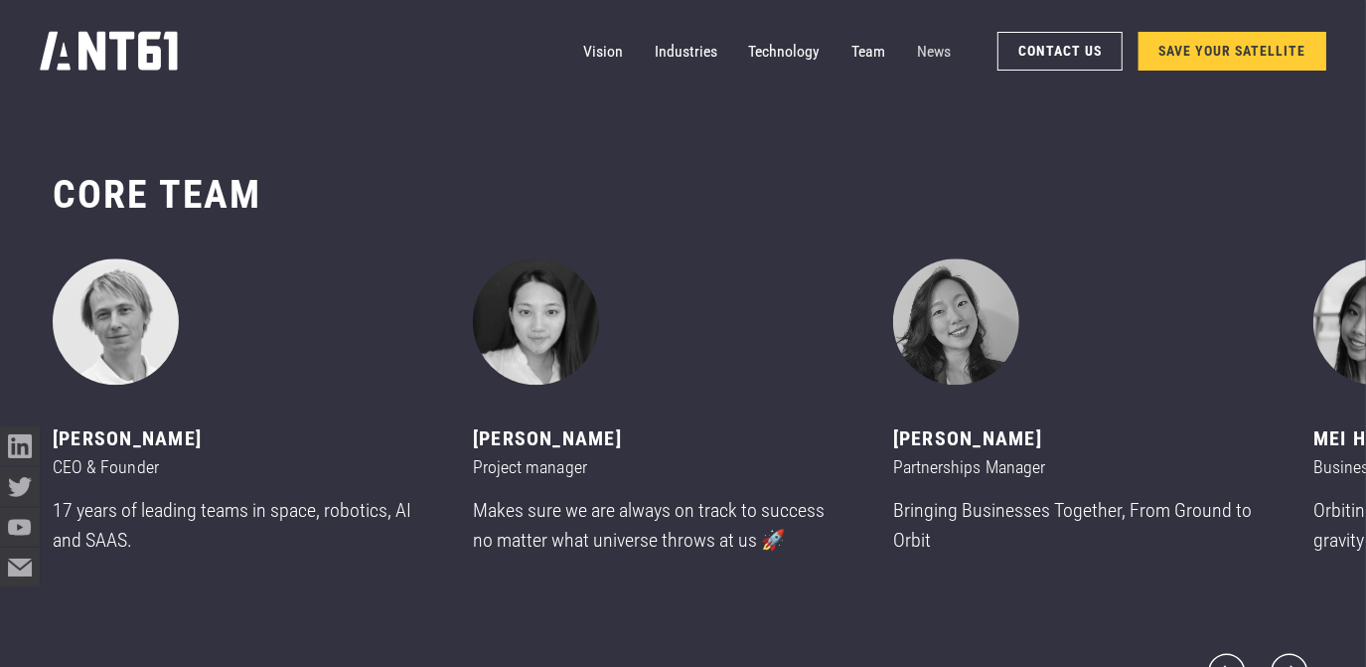
click at [932, 62] on link "News" at bounding box center [934, 52] width 34 height 40
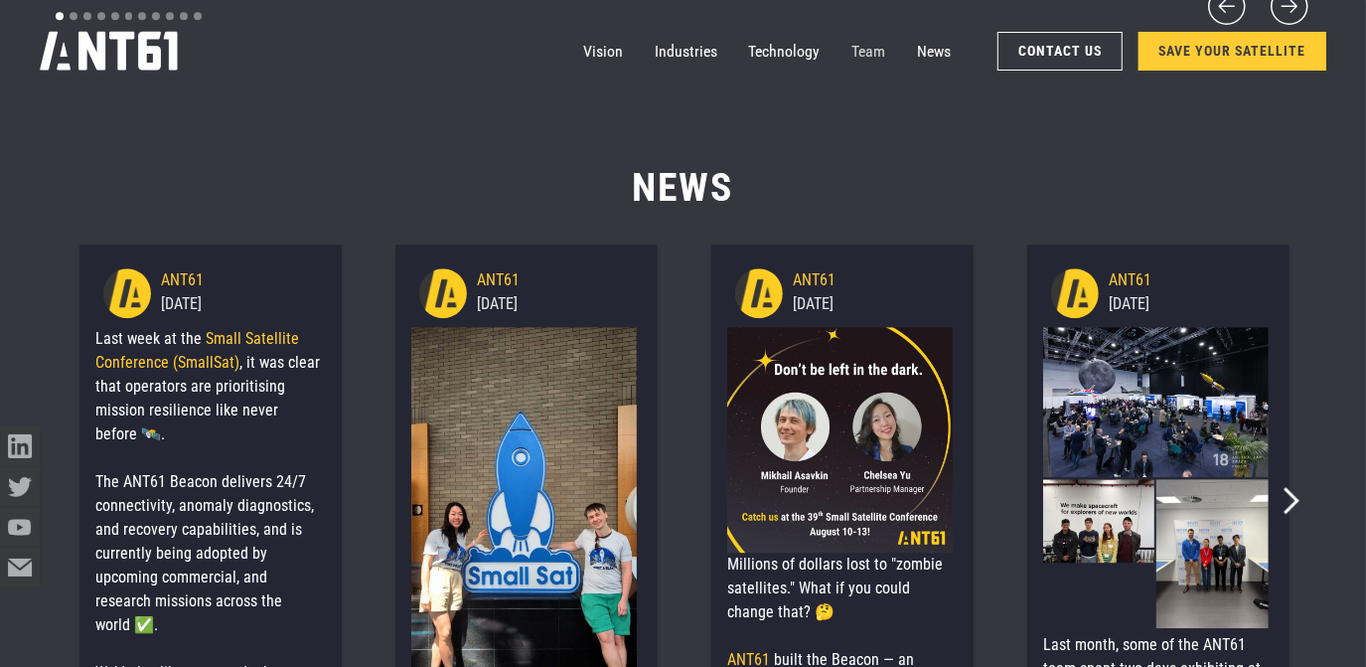
click at [860, 54] on link "Team" at bounding box center [868, 52] width 34 height 40
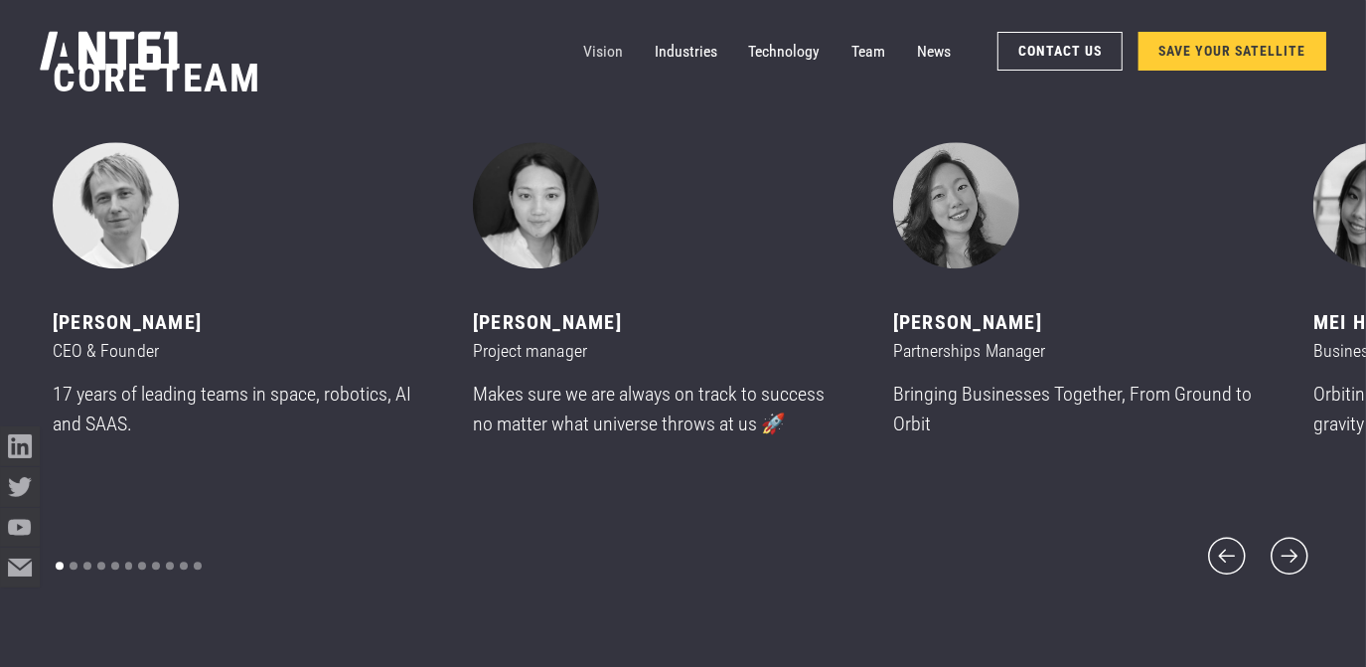
click at [589, 54] on link "Vision" at bounding box center [603, 52] width 40 height 40
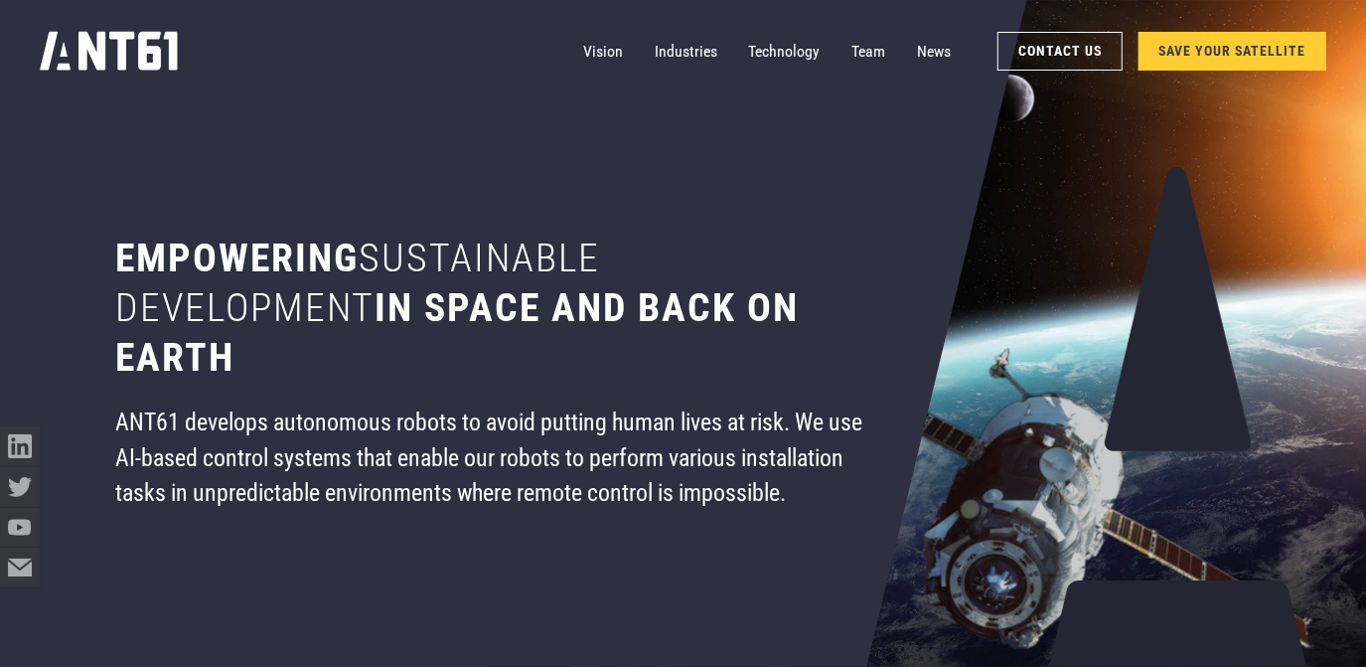
drag, startPoint x: 350, startPoint y: 366, endPoint x: 523, endPoint y: 104, distance: 313.3
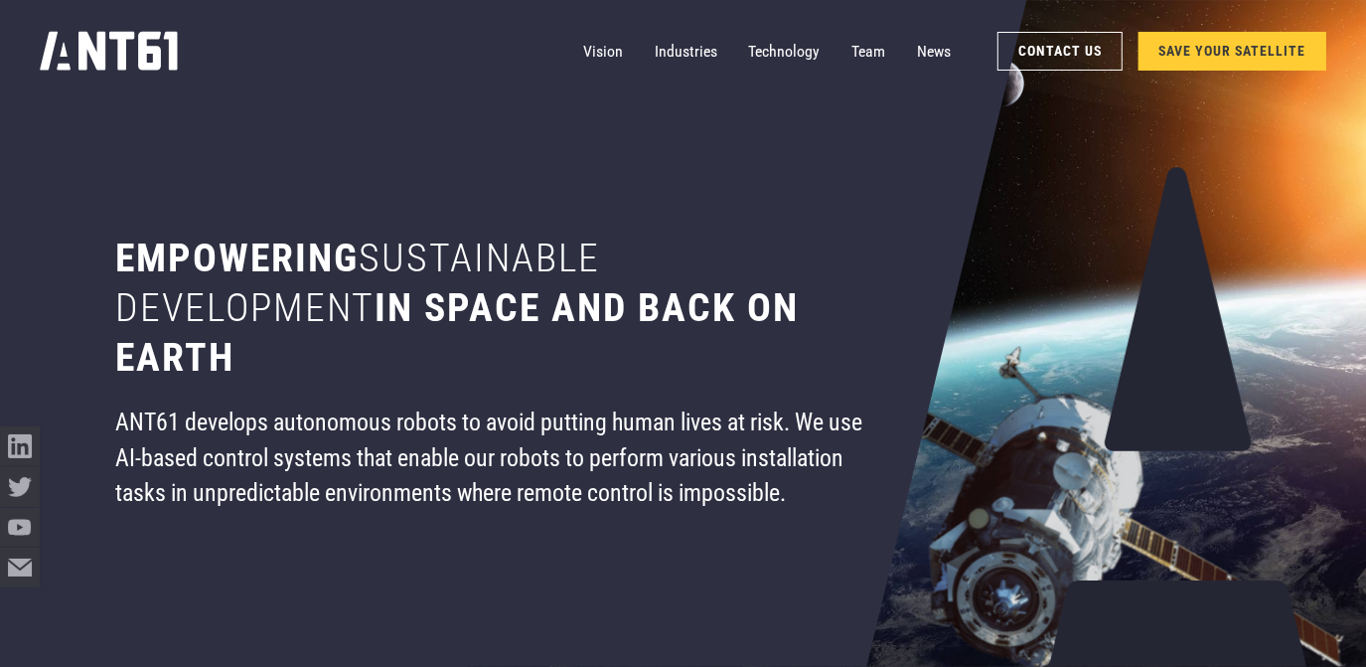
click at [1184, 62] on link "SAVE YOUR SATELLITE" at bounding box center [1232, 51] width 189 height 39
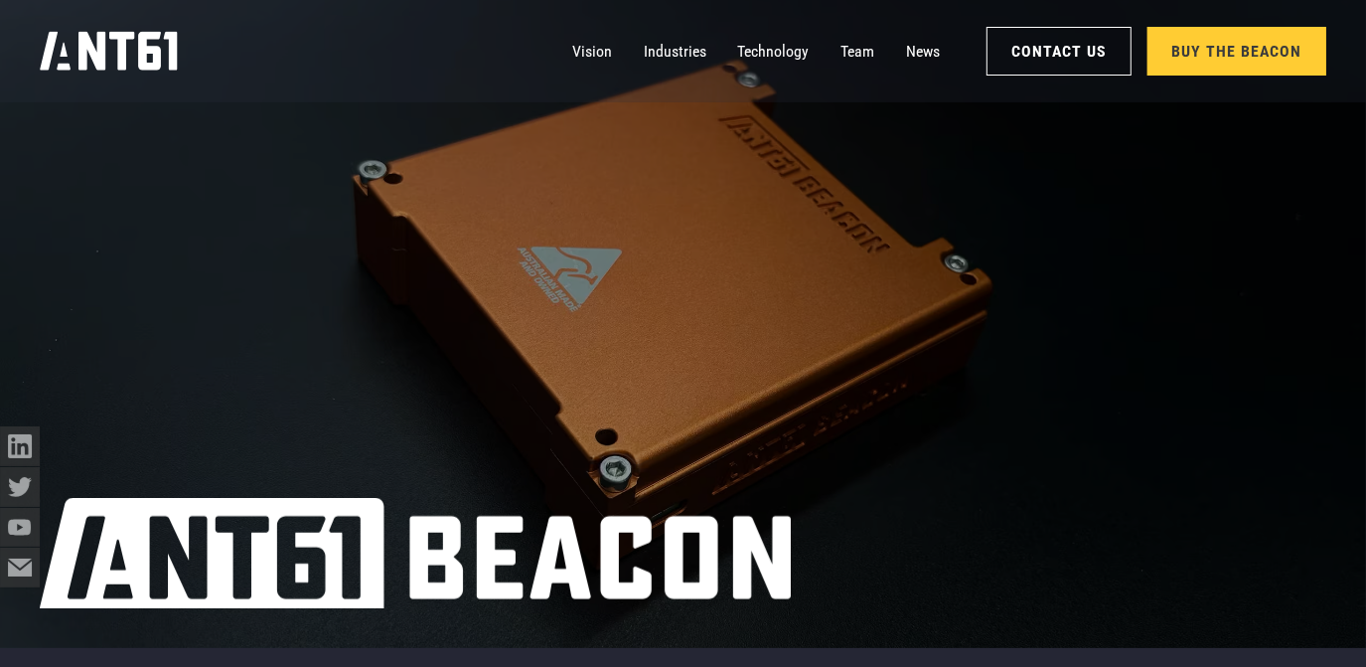
scroll to position [30, 0]
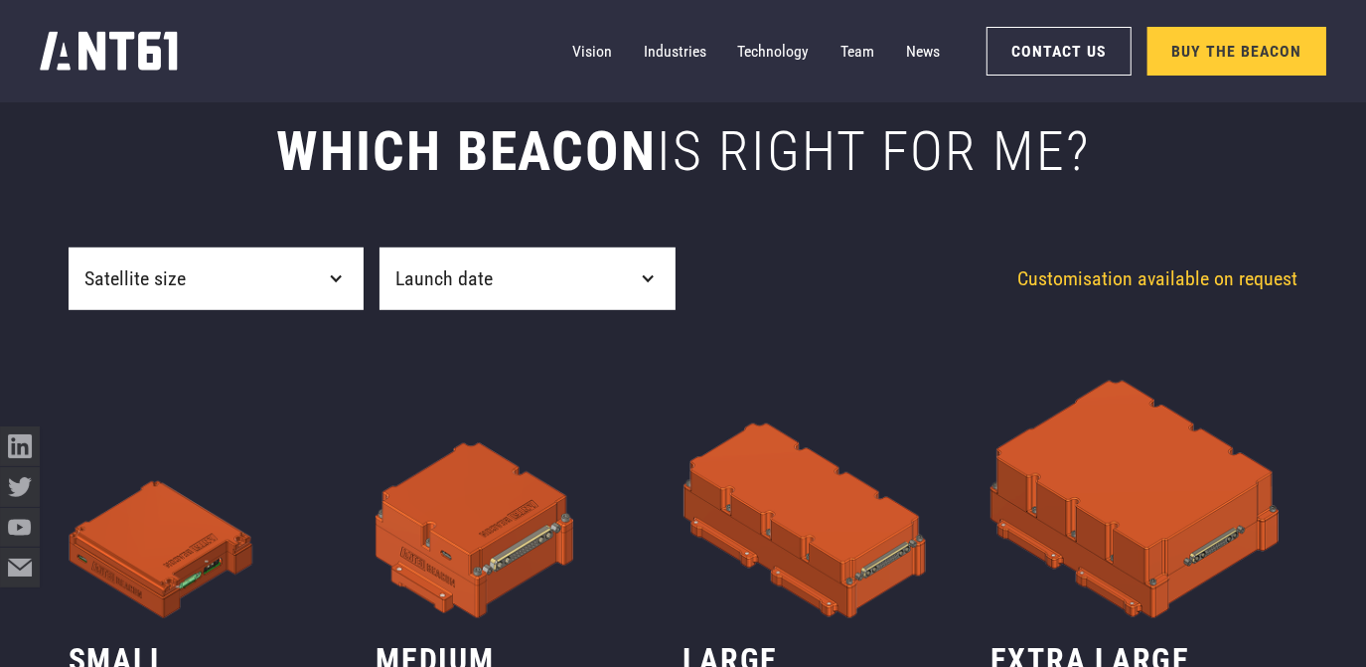
drag, startPoint x: 320, startPoint y: 415, endPoint x: 385, endPoint y: 422, distance: 65.9
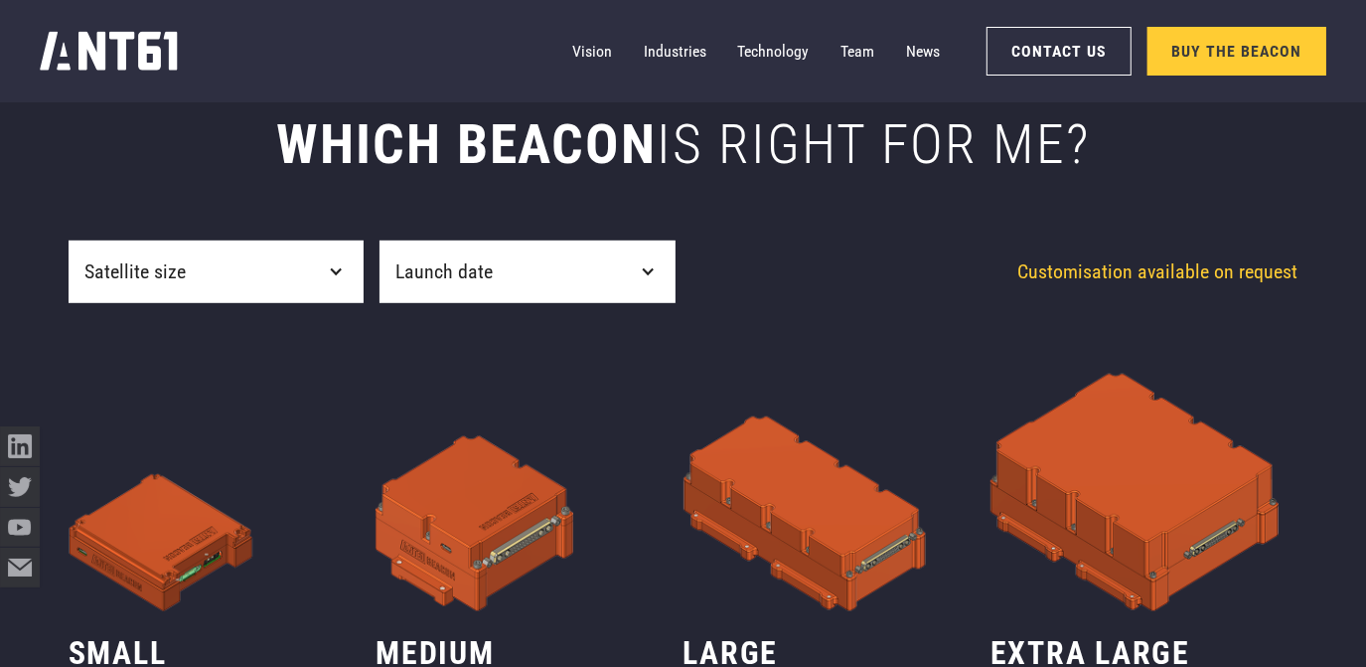
click at [517, 298] on div "Launch date" at bounding box center [526, 271] width 295 height 63
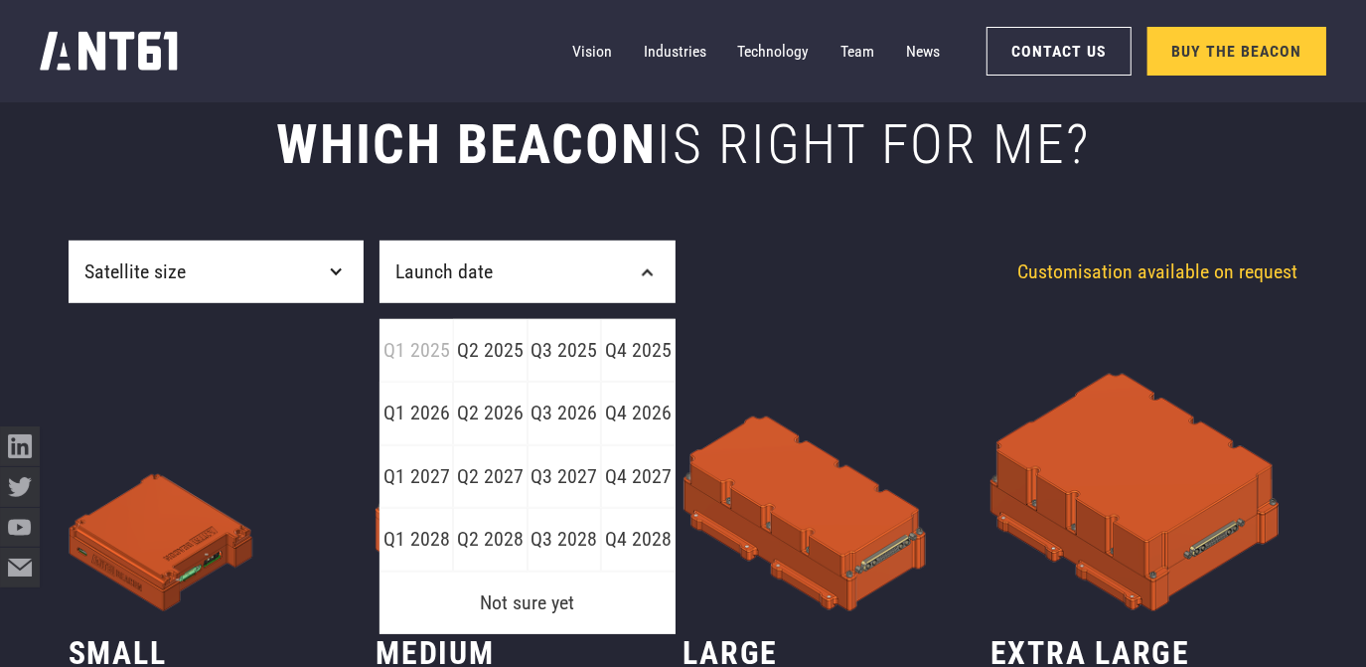
drag, startPoint x: 525, startPoint y: 292, endPoint x: 558, endPoint y: 296, distance: 34.0
click at [528, 292] on div "Launch date" at bounding box center [526, 271] width 295 height 63
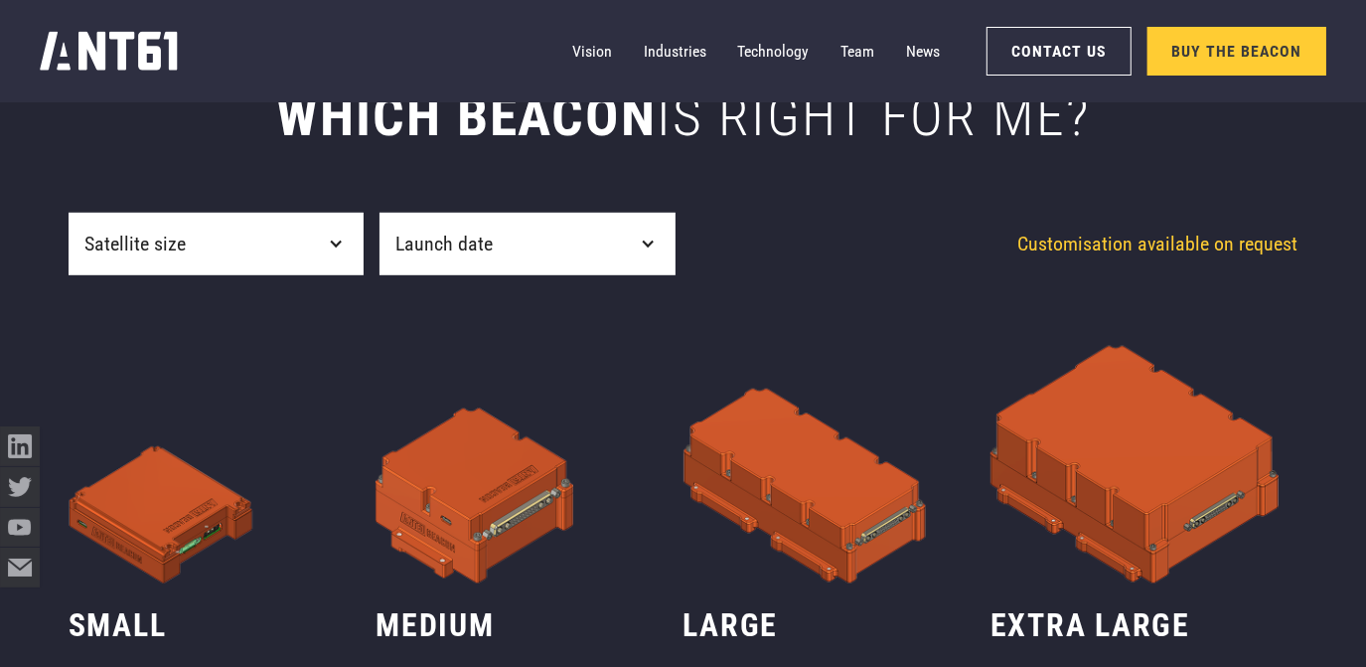
scroll to position [834, 0]
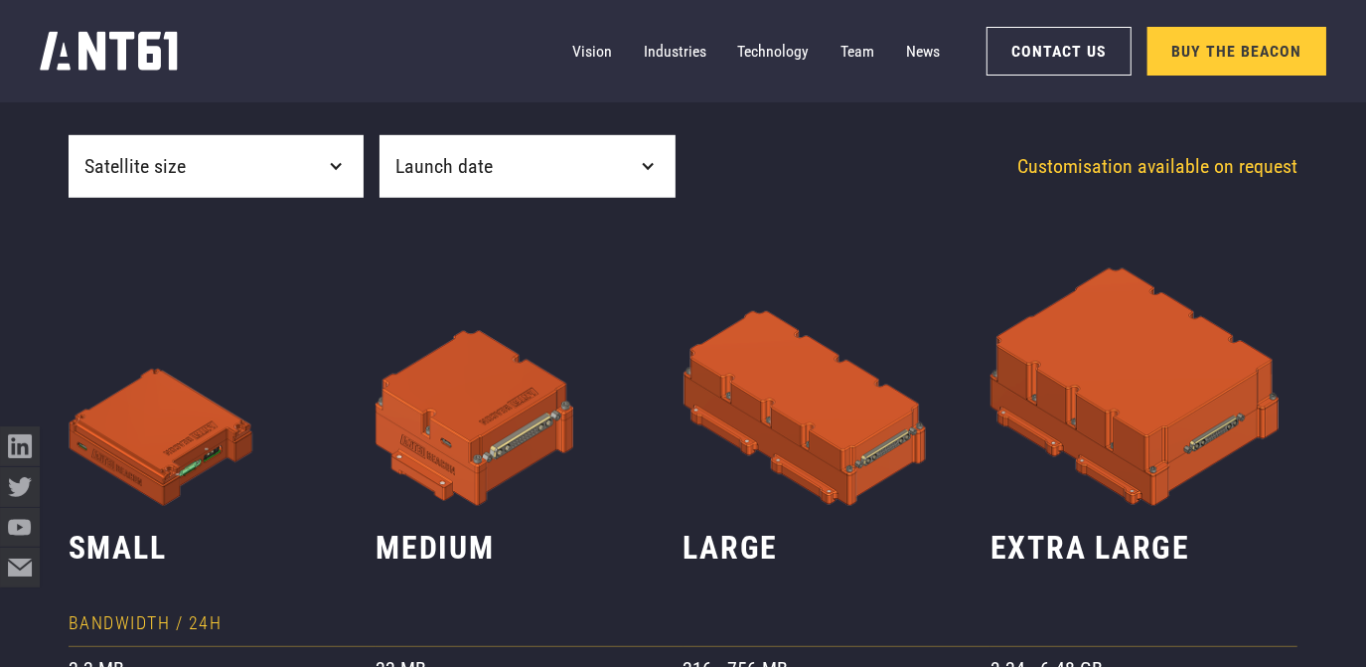
drag, startPoint x: 899, startPoint y: 421, endPoint x: 903, endPoint y: 459, distance: 38.0
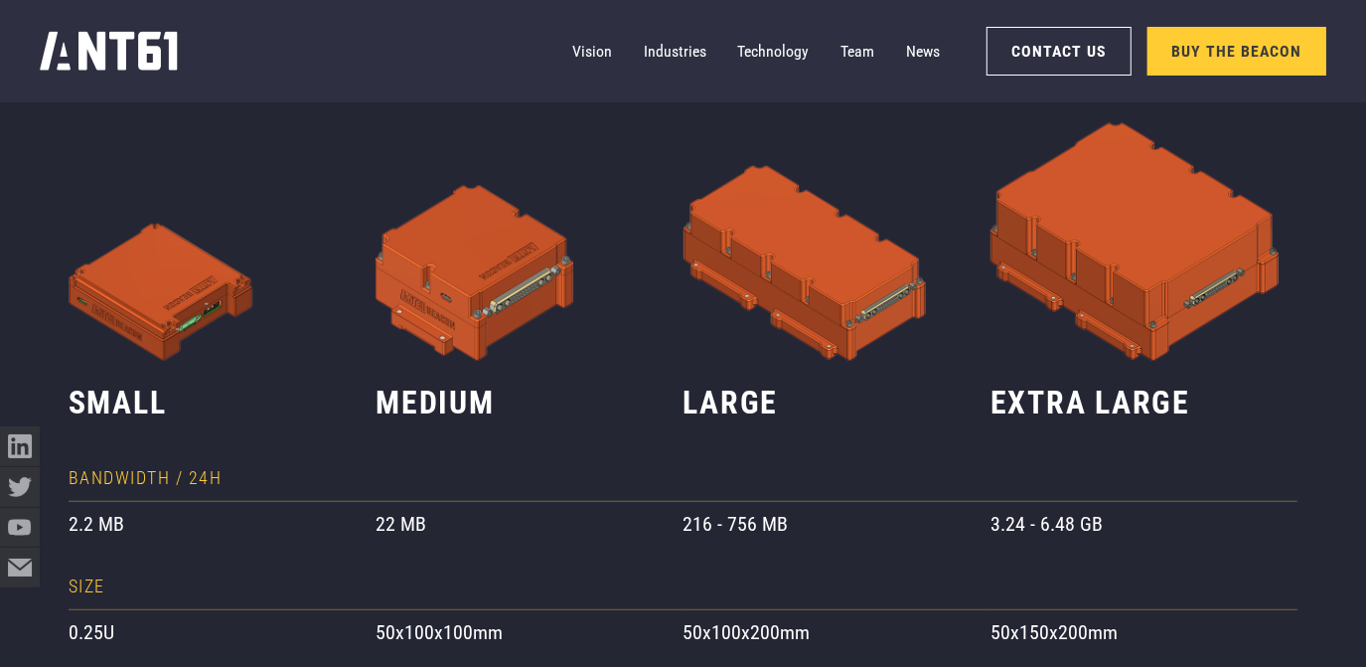
drag, startPoint x: 1124, startPoint y: 228, endPoint x: 1106, endPoint y: 303, distance: 76.6
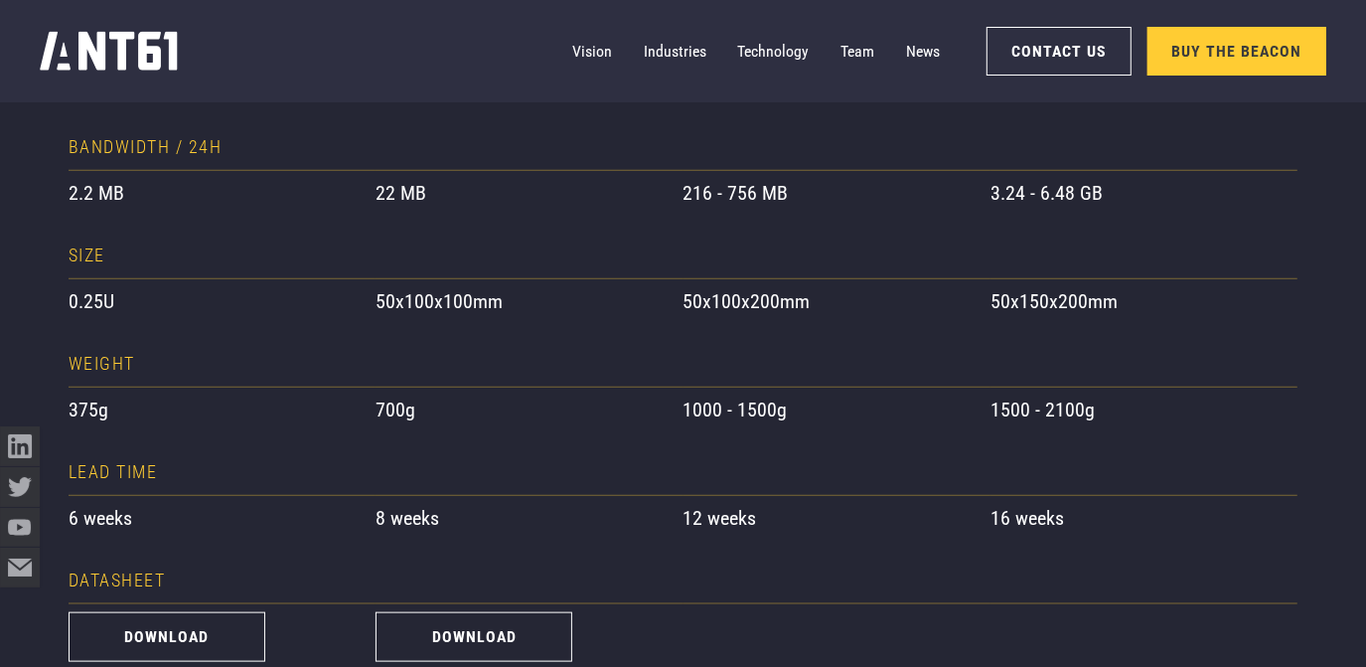
drag, startPoint x: 1106, startPoint y: 298, endPoint x: 1090, endPoint y: 461, distance: 163.7
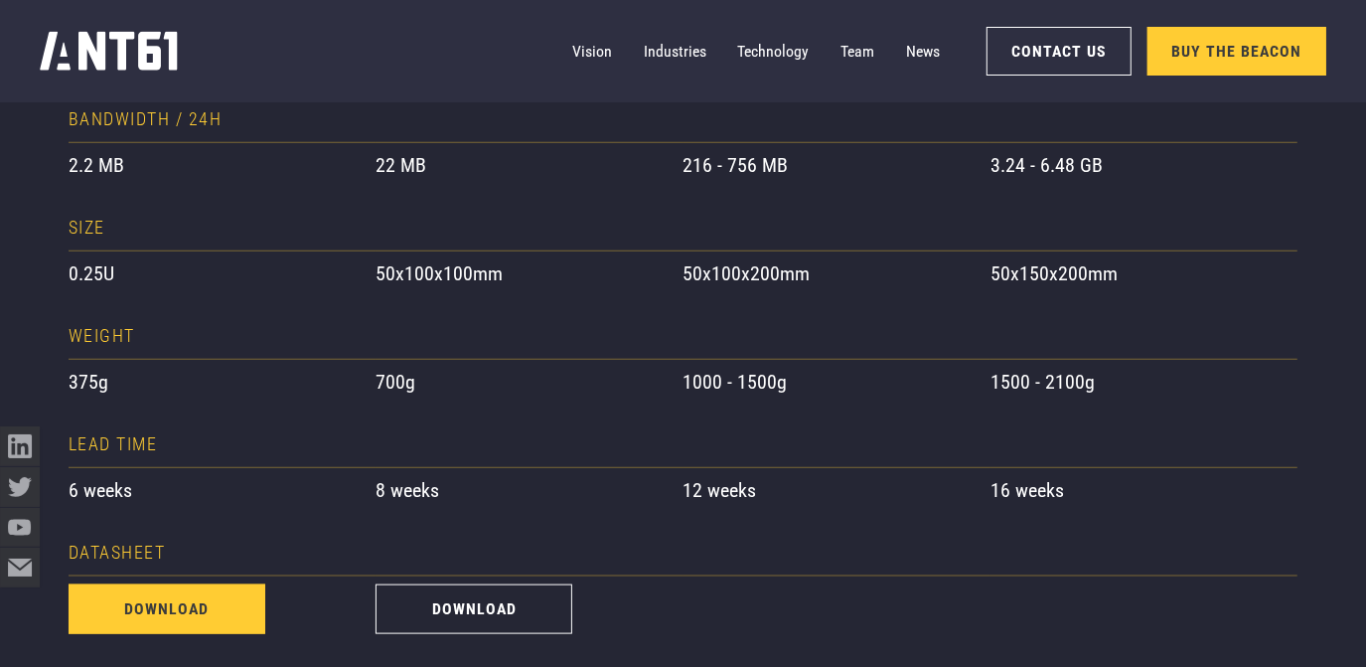
click at [172, 629] on link "download" at bounding box center [167, 609] width 197 height 50
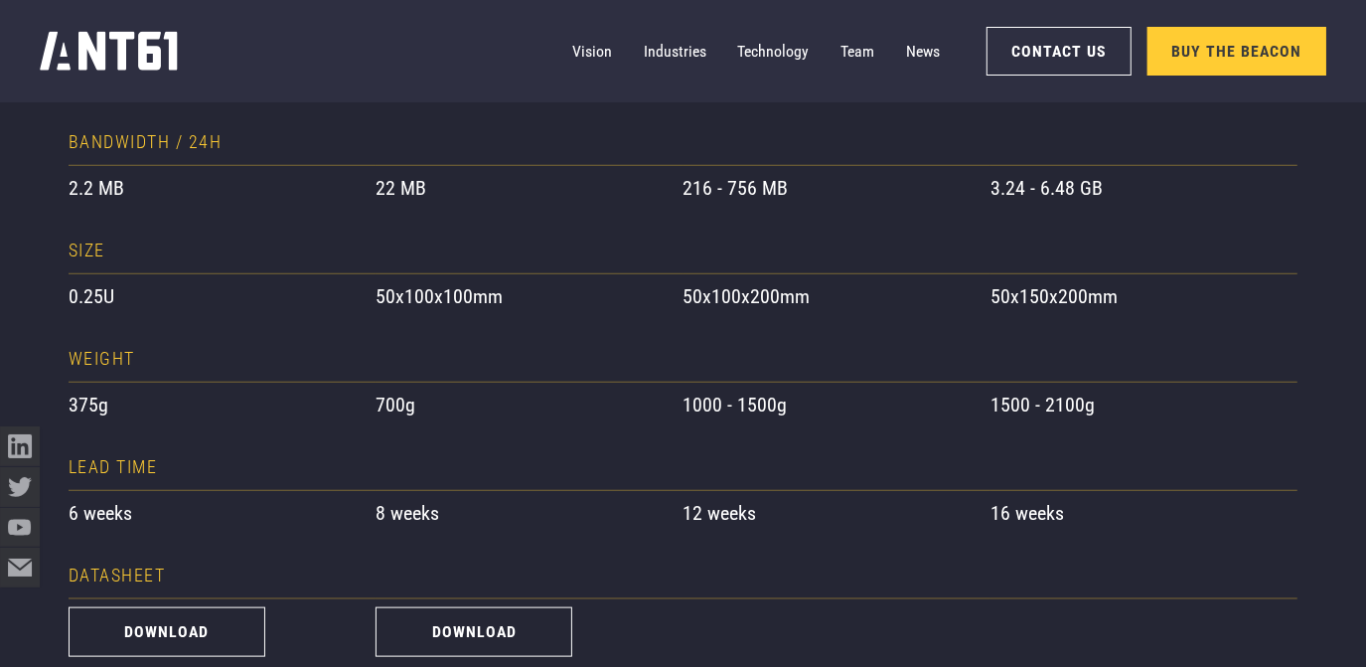
scroll to position [1292, 0]
